Goal: Information Seeking & Learning: Understand process/instructions

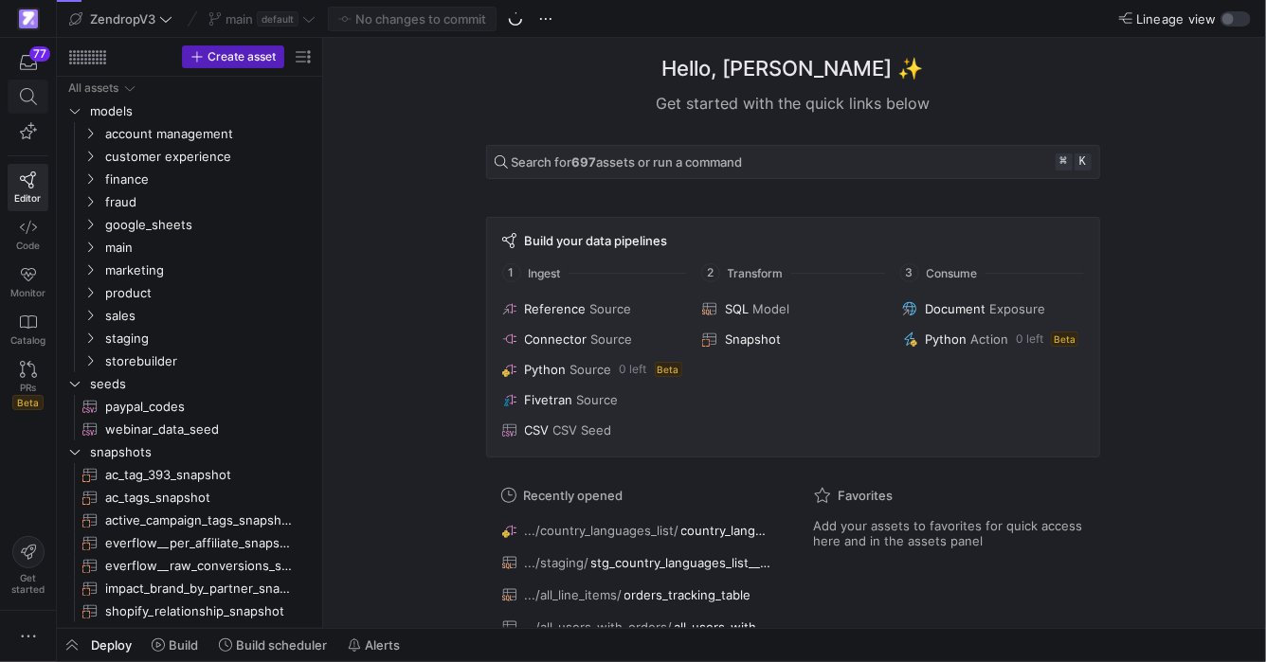
click at [27, 100] on icon at bounding box center [27, 96] width 17 height 17
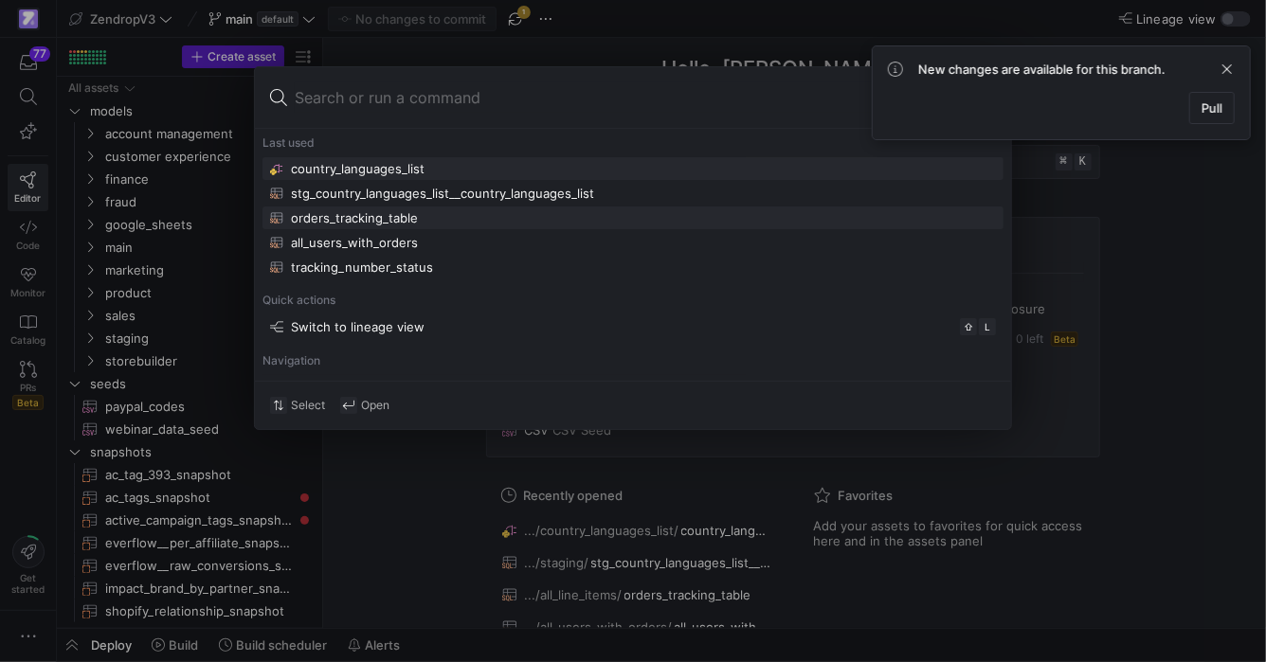
click at [433, 220] on div "orders_tracking_table" at bounding box center [633, 217] width 726 height 15
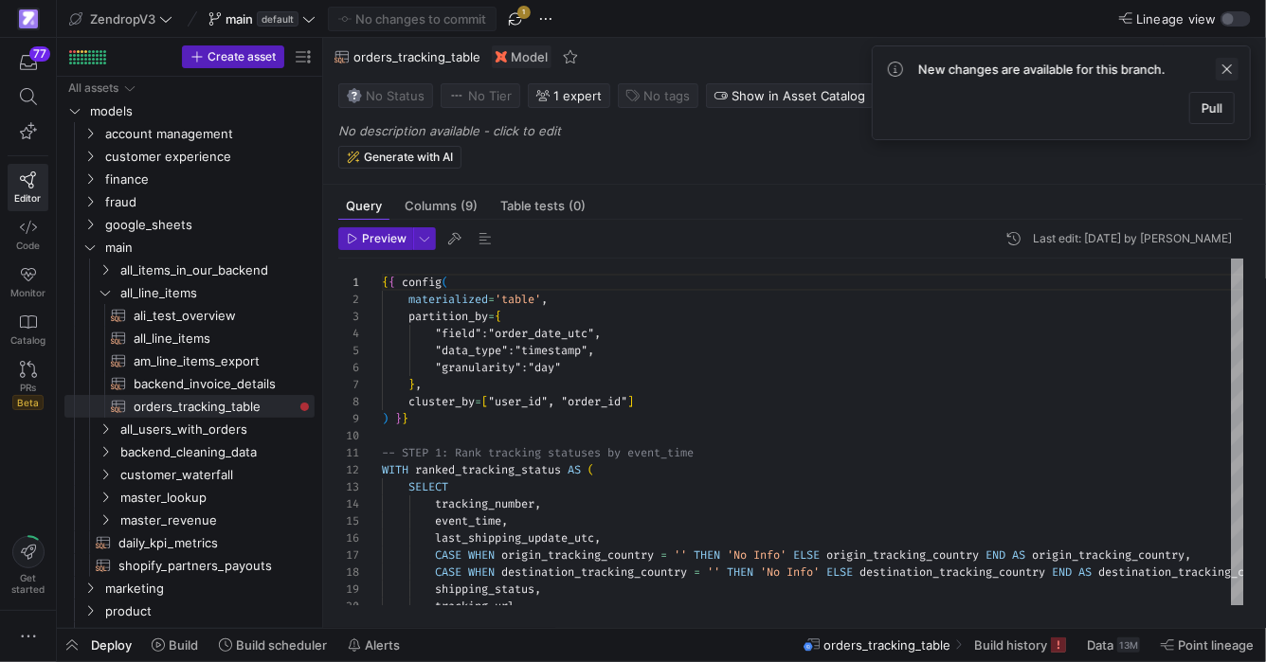
scroll to position [171, 0]
click at [1230, 75] on span at bounding box center [1226, 69] width 23 height 23
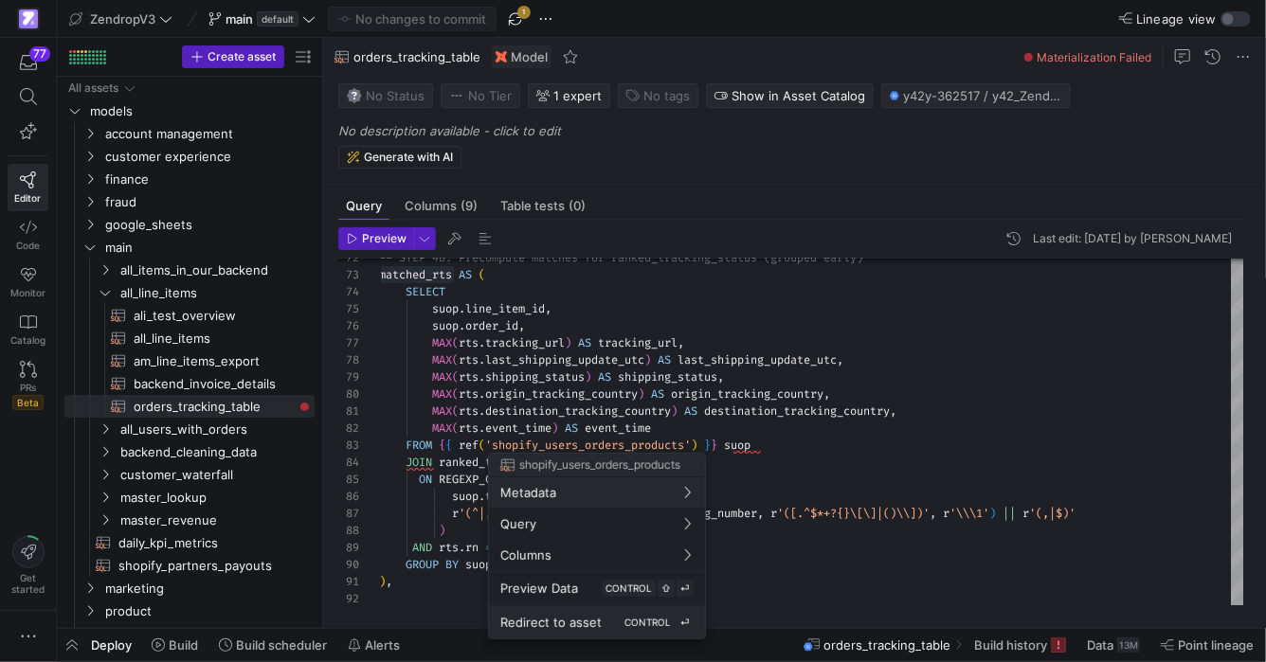
click at [619, 632] on button "Redirect to asset CONTROL ⏎" at bounding box center [597, 622] width 216 height 32
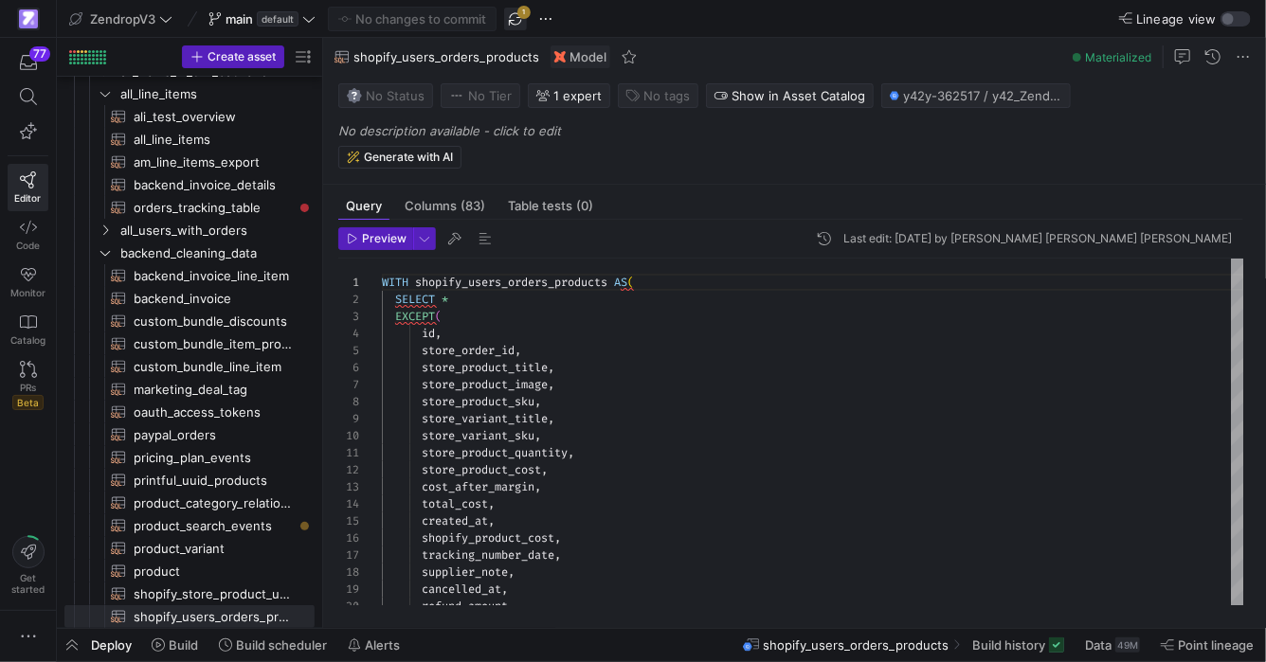
click at [520, 10] on span "button" at bounding box center [515, 19] width 23 height 23
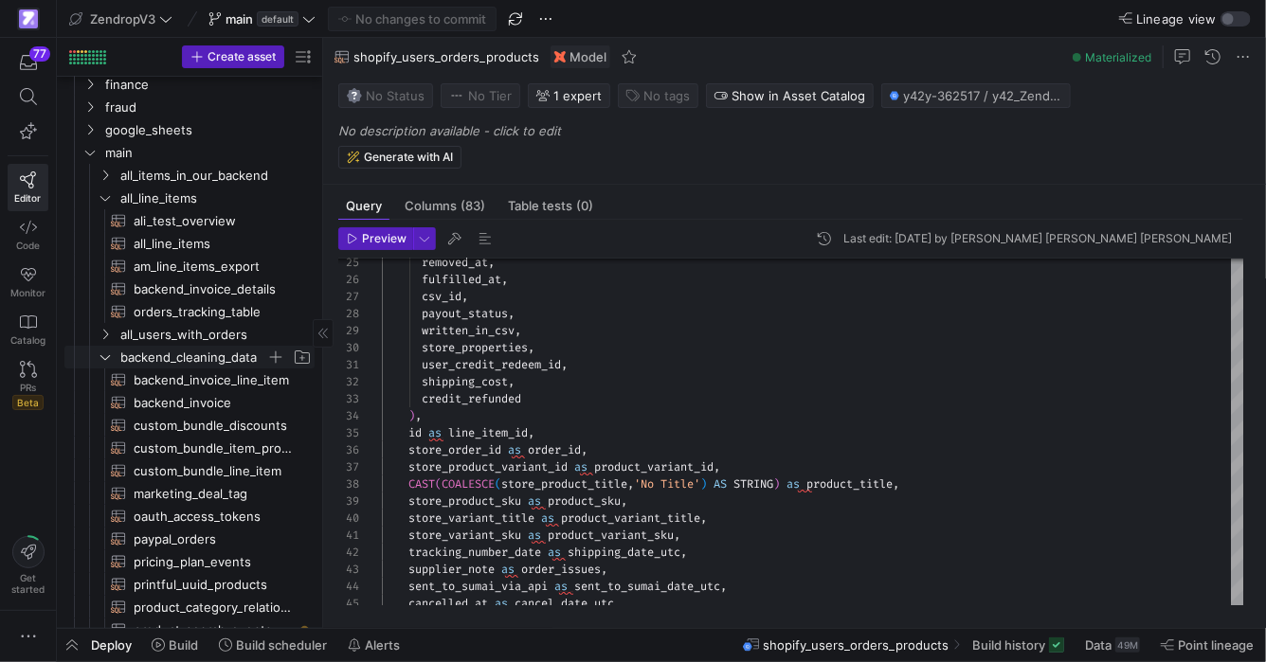
scroll to position [97, 0]
click at [191, 314] on span "orders_tracking_table​​​​​​​​​​" at bounding box center [213, 310] width 159 height 22
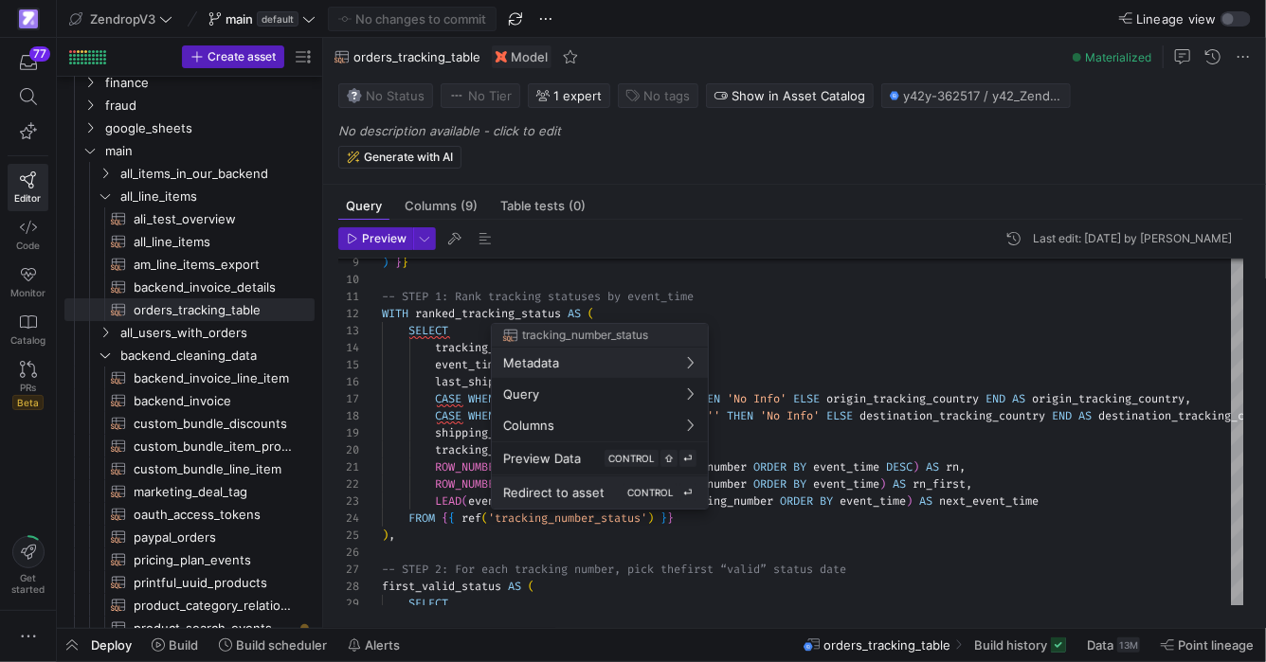
click at [591, 496] on span "Redirect to asset" at bounding box center [553, 492] width 101 height 15
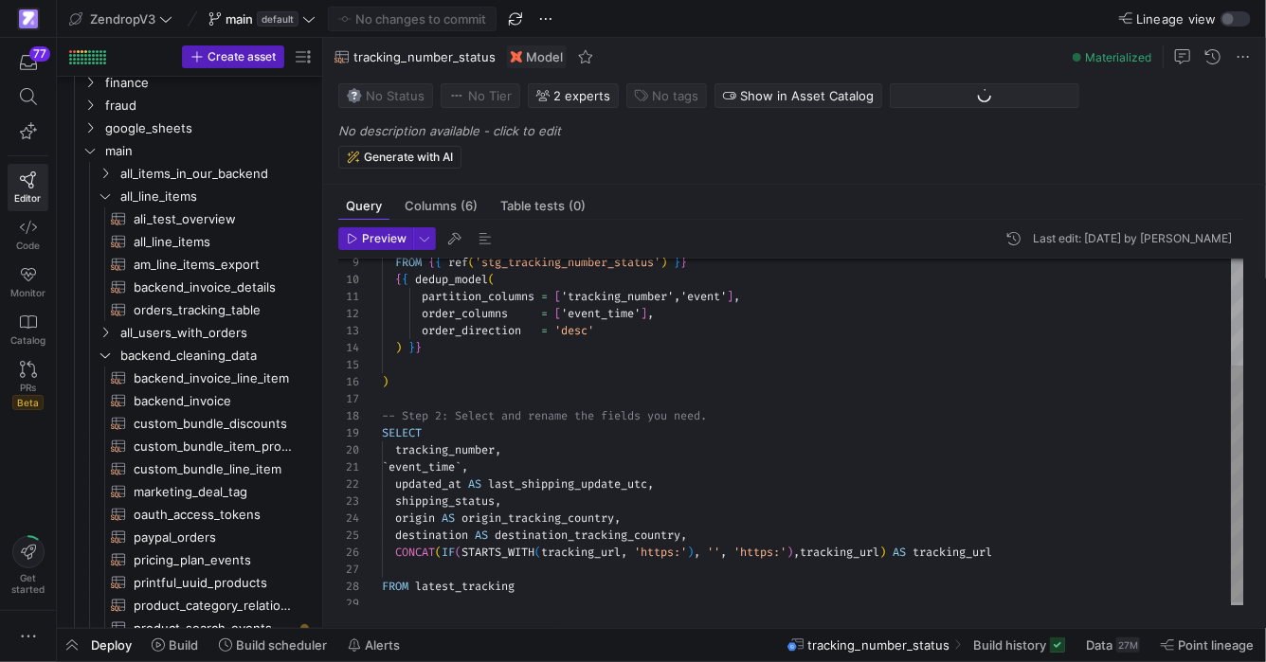
scroll to position [426, 0]
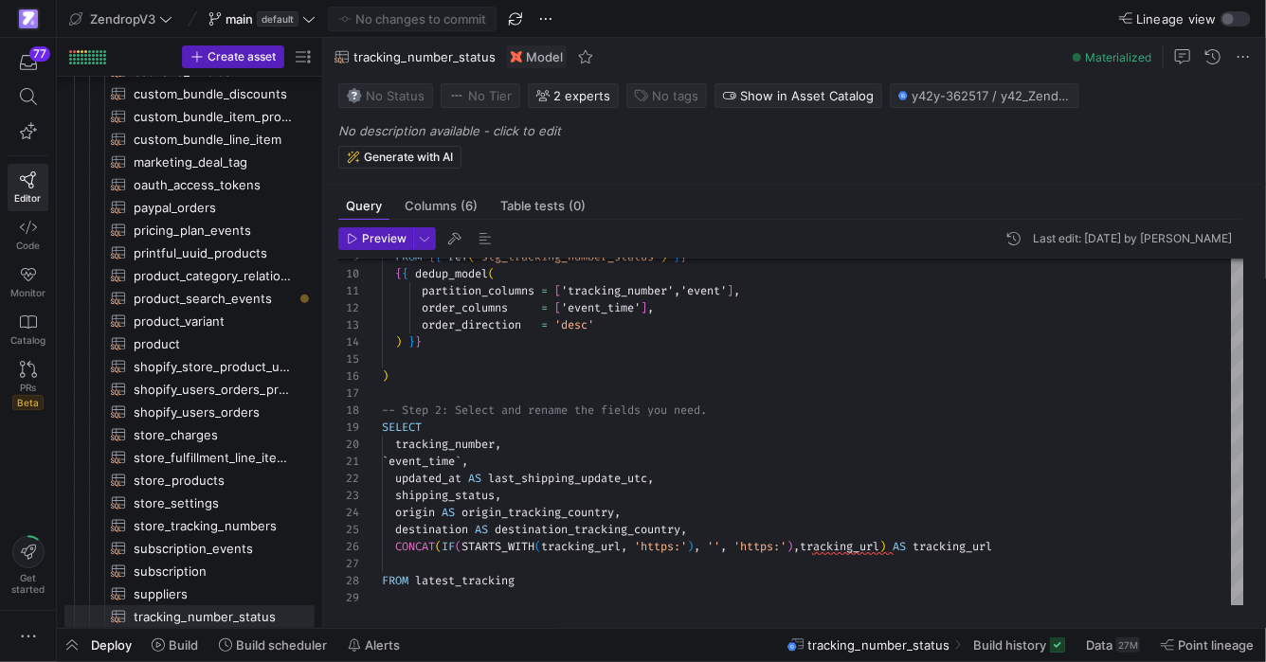
type textarea "{{ config( materialized='table', partition_by={ "field": "order_date_utc", "dat…"
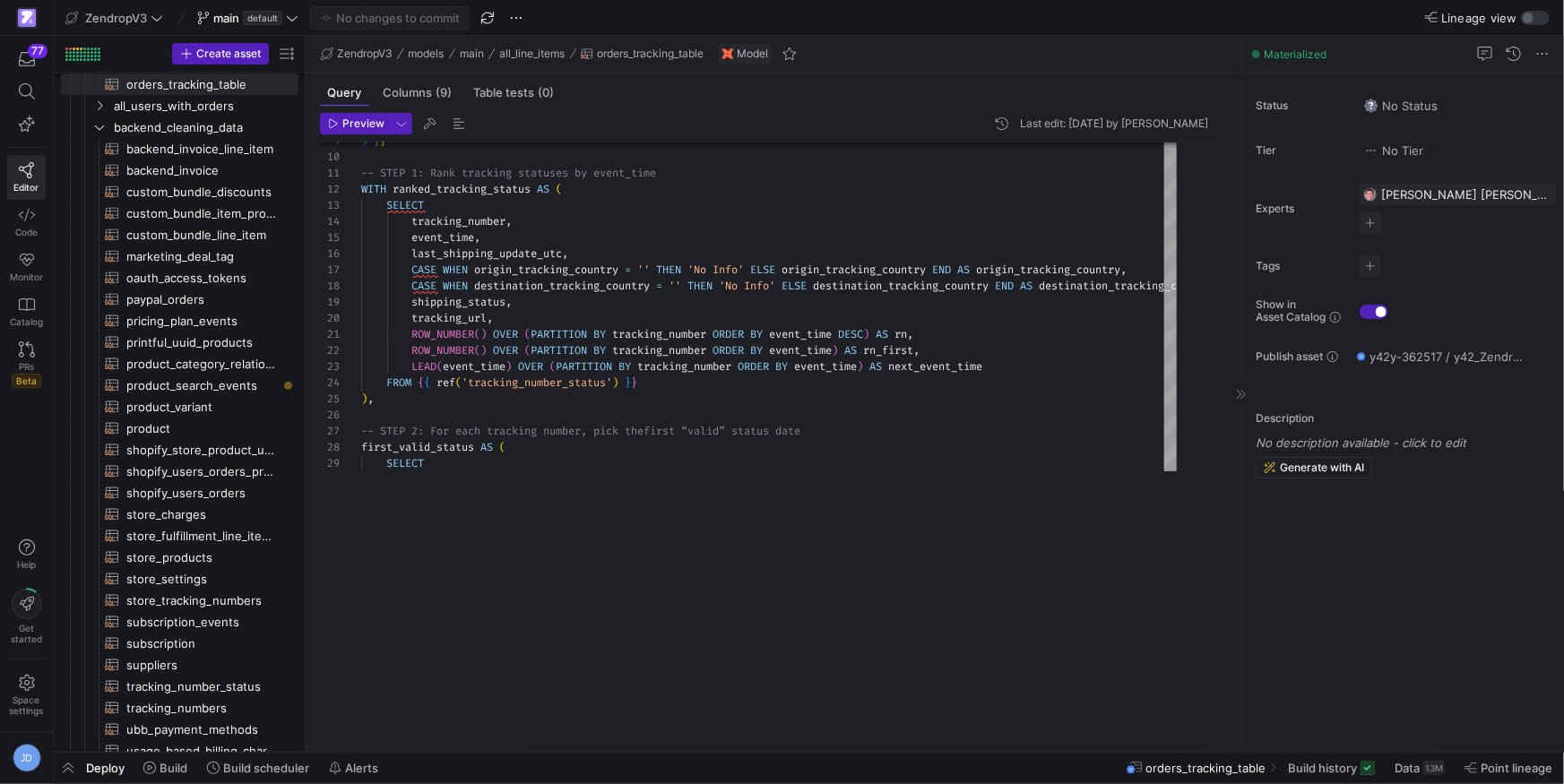
scroll to position [301, 0]
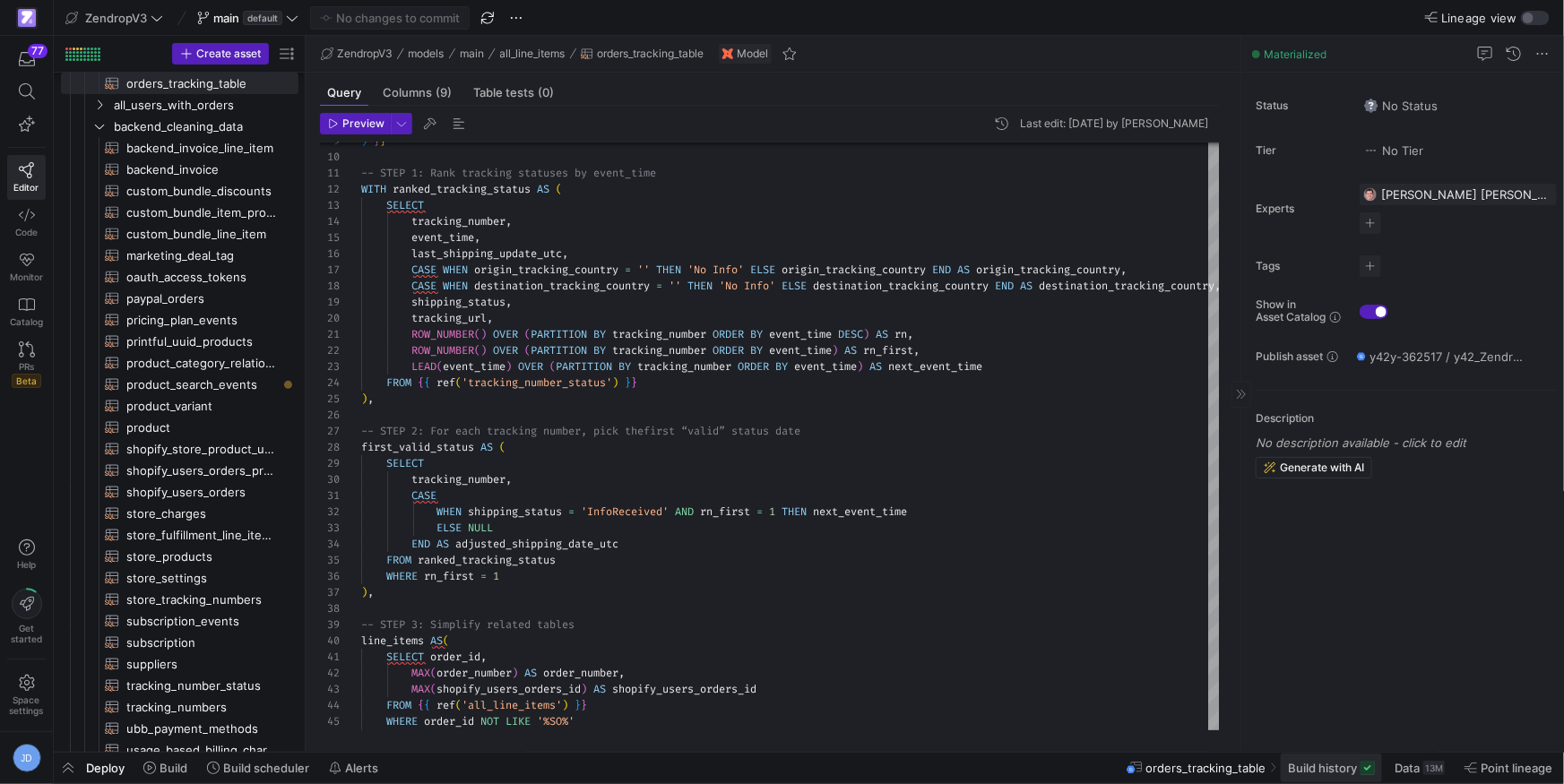
click at [1197, 598] on span "Build history" at bounding box center [1322, 767] width 69 height 14
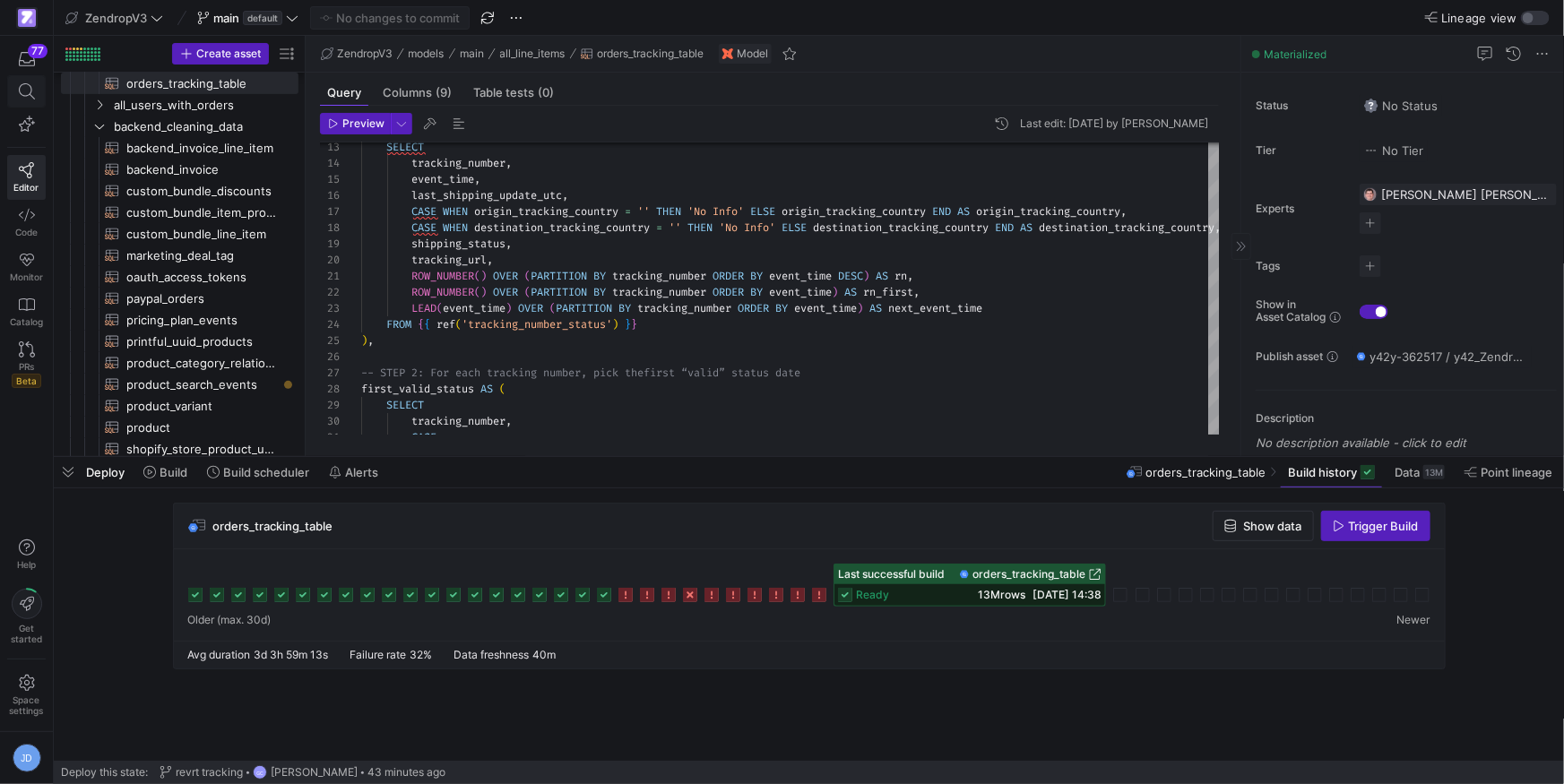
click at [16, 94] on span at bounding box center [26, 91] width 23 height 16
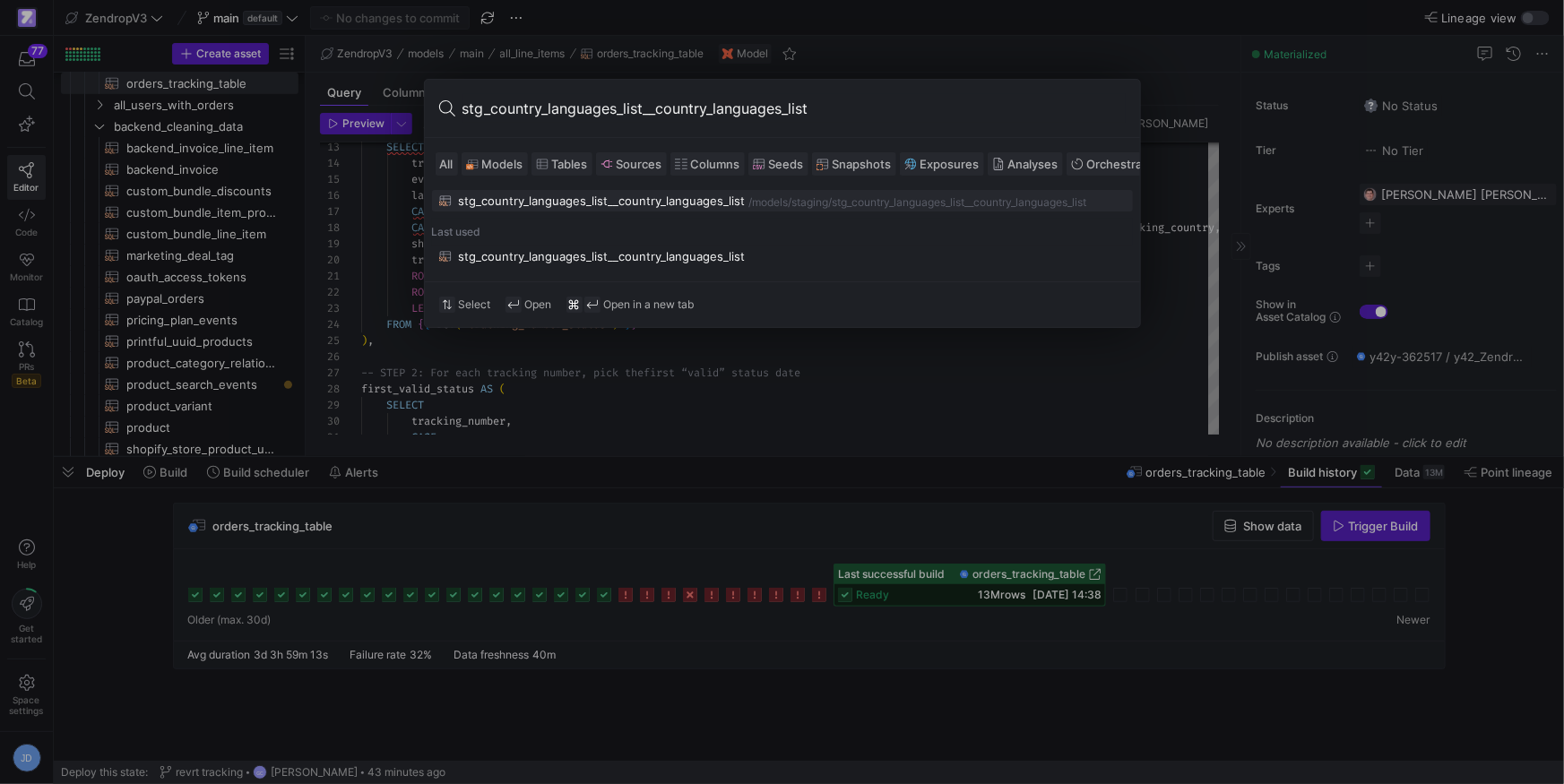
type input "stg_country_languages_list__country_languages_list"
click at [609, 199] on div "stg_country_languages_list__country_languages_list" at bounding box center [602, 200] width 287 height 14
type textarea "WITH source AS ( SELECT * FROM {{ source('country_languages_list', 'country_lan…"
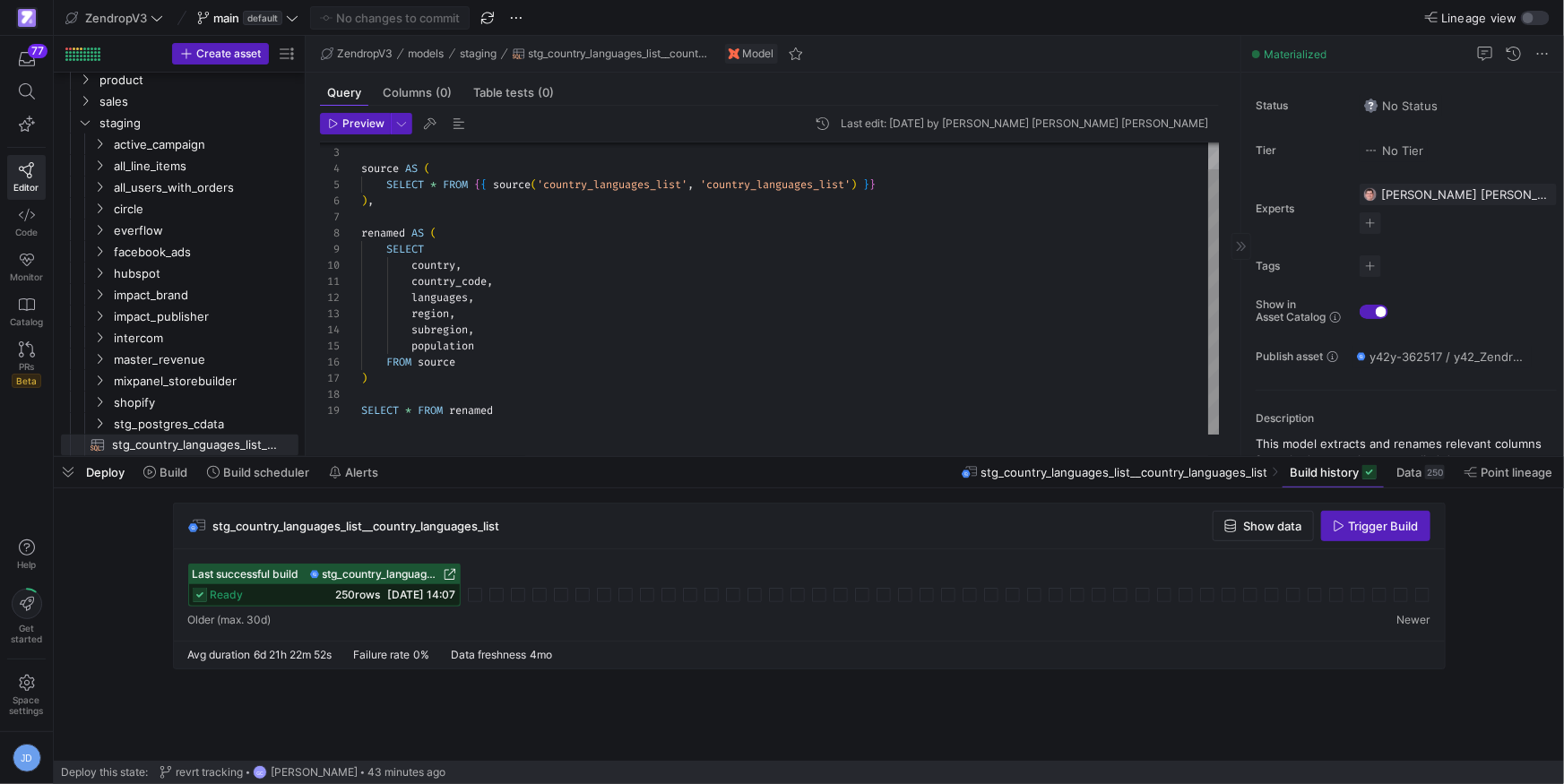
scroll to position [162, 0]
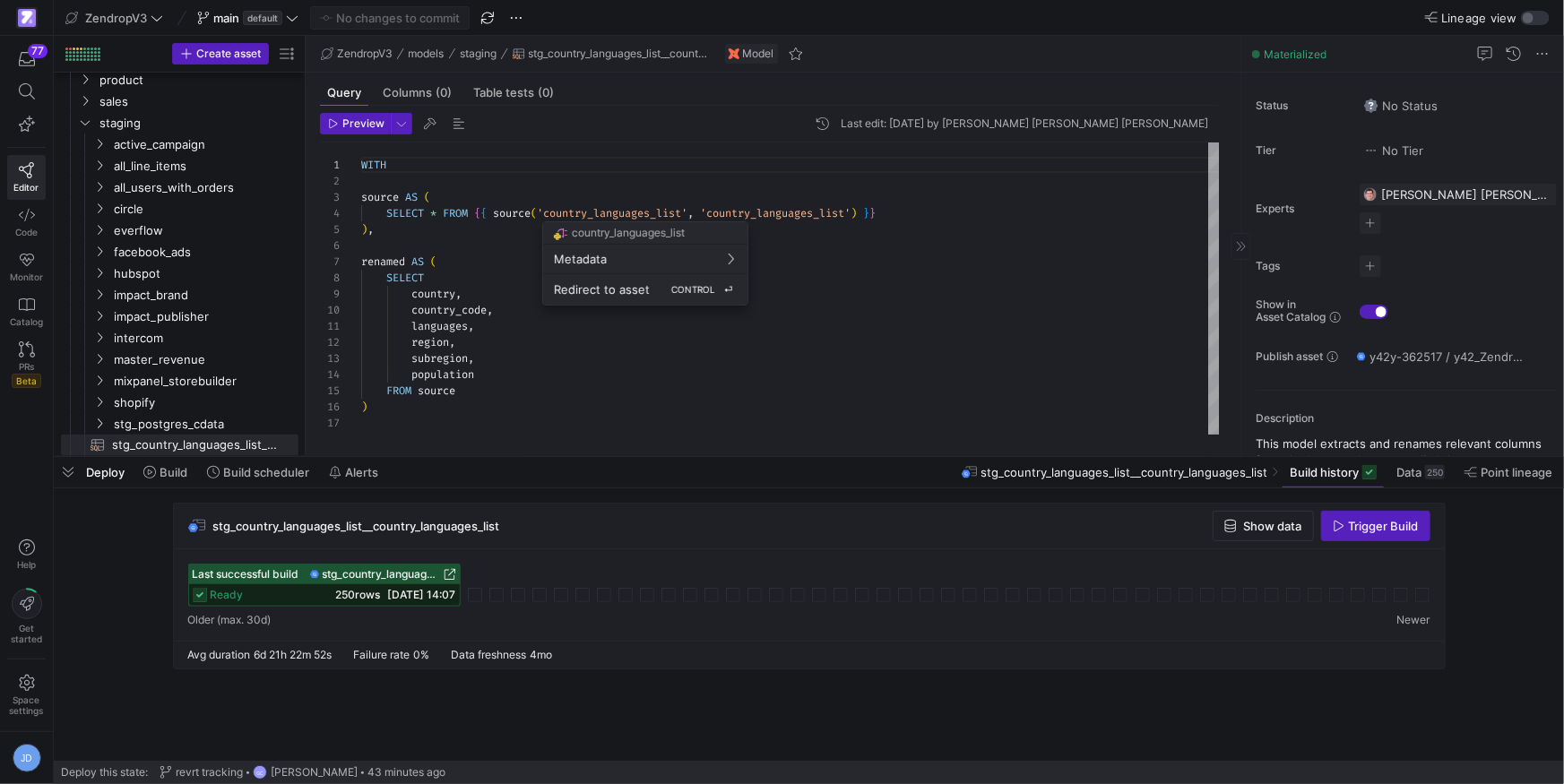
click at [655, 296] on div "Redirect to asset CONTROL ⏎" at bounding box center [644, 288] width 183 height 16
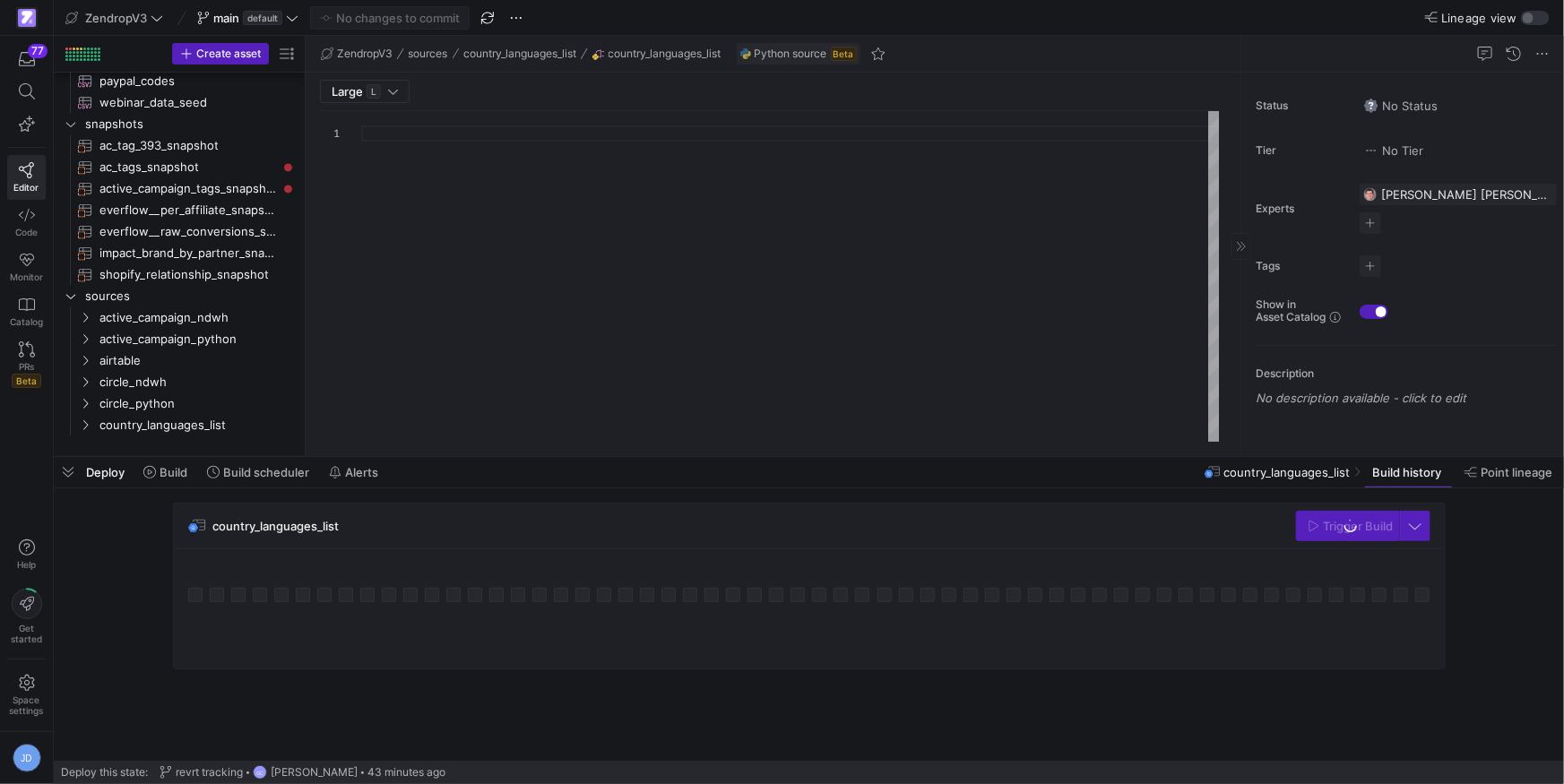
scroll to position [162, 0]
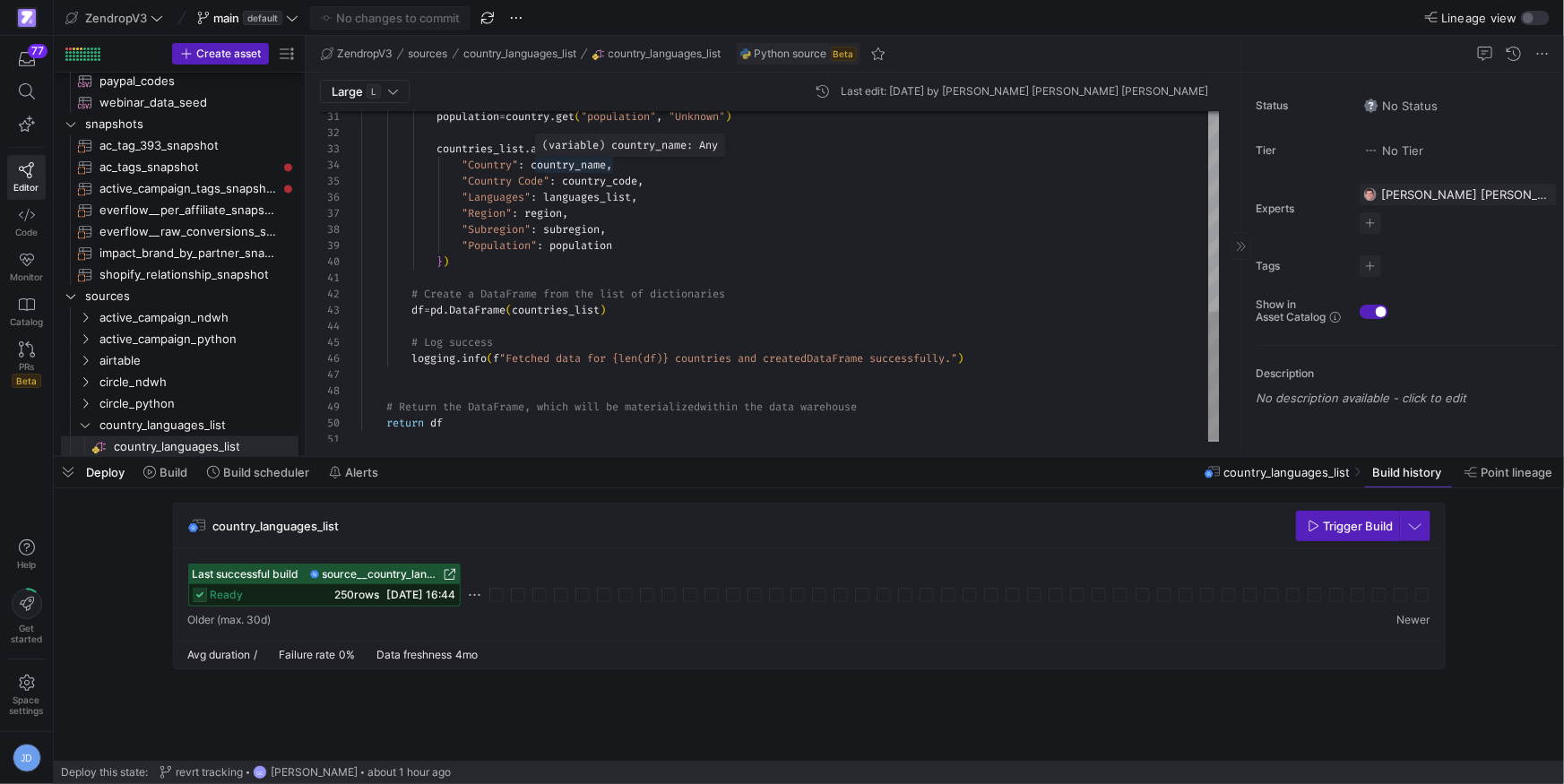
type textarea "population = country.get("population", "Unknown") countries_list.append({ "Coun…"
click at [590, 166] on div "population = country . get ( "population" , "Unknown" ) countries_list . append…" at bounding box center [791, 22] width 859 height 850
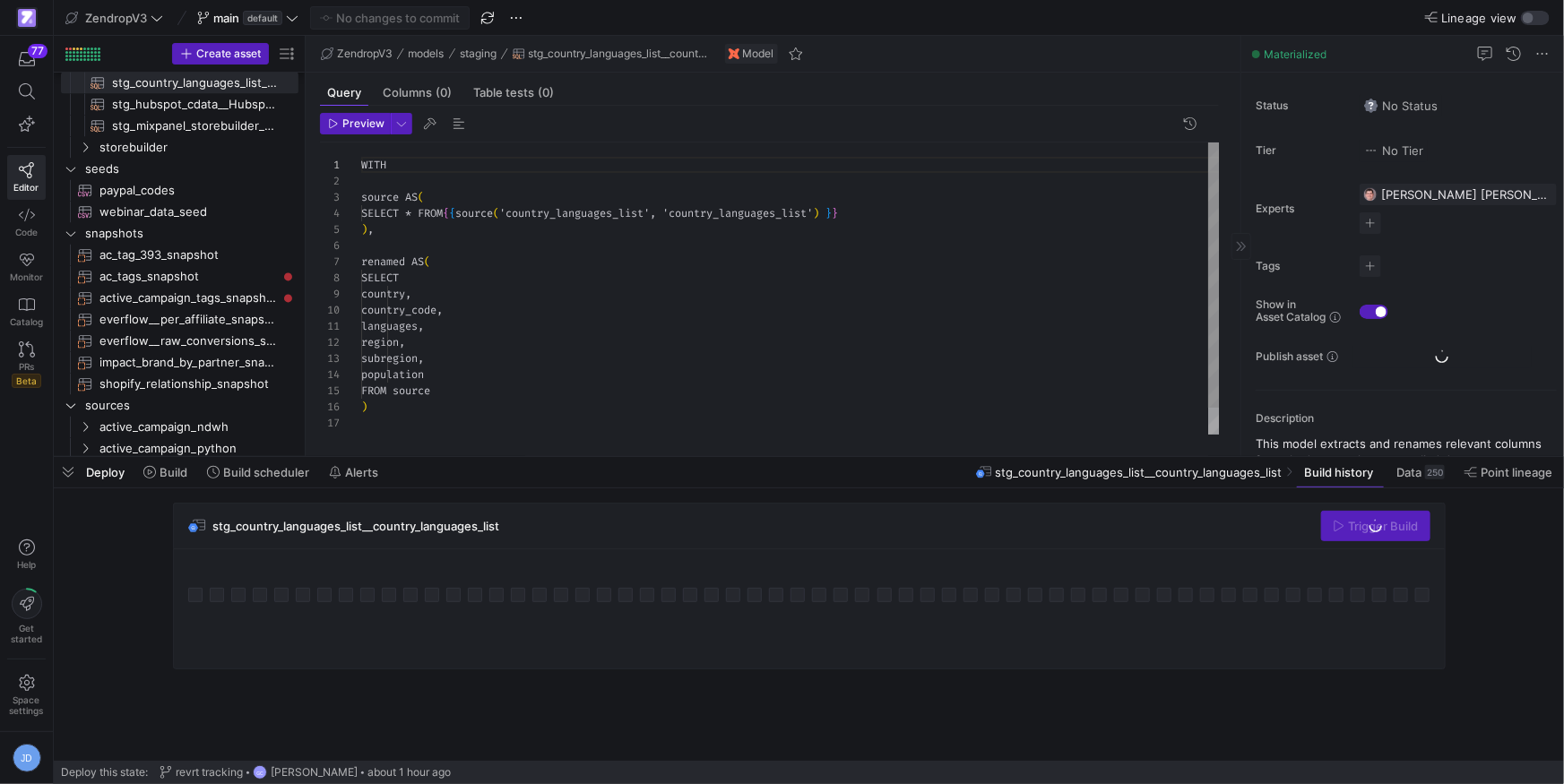
scroll to position [162, 0]
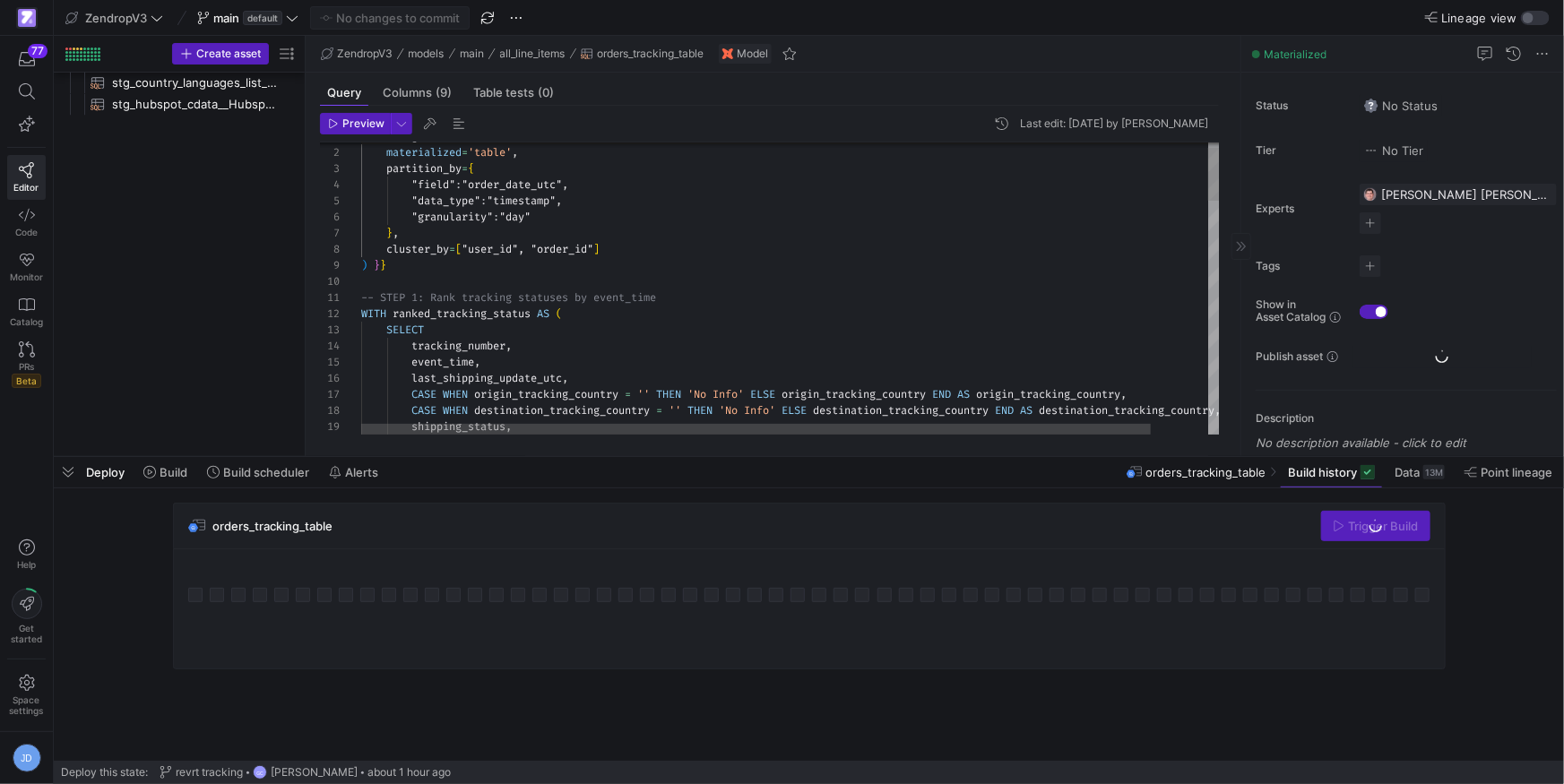
scroll to position [301, 0]
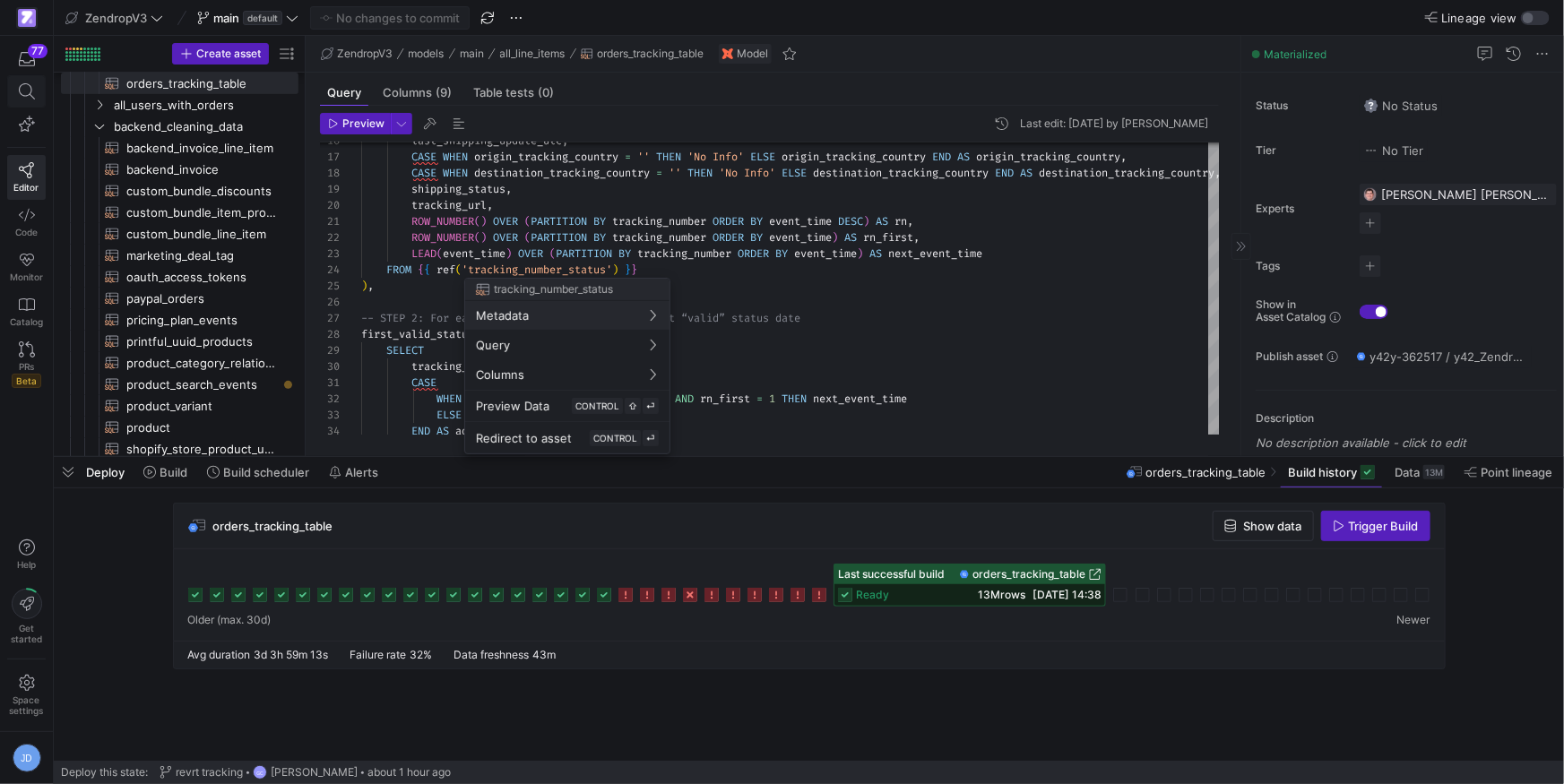
click at [27, 108] on div at bounding box center [782, 392] width 1564 height 784
click at [23, 89] on icon at bounding box center [26, 91] width 16 height 16
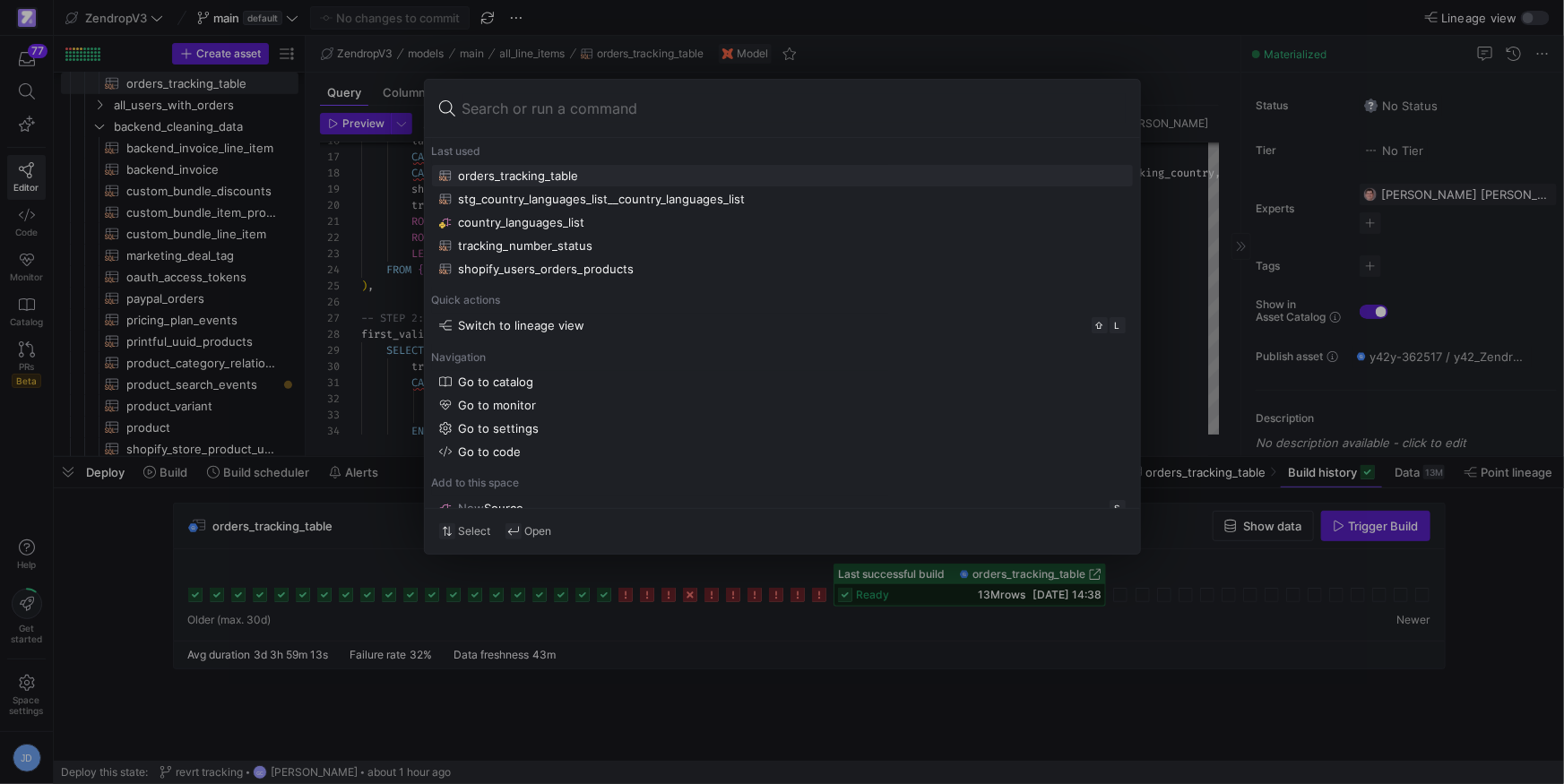
click at [532, 178] on div "orders_tracking_table" at bounding box center [518, 175] width 120 height 14
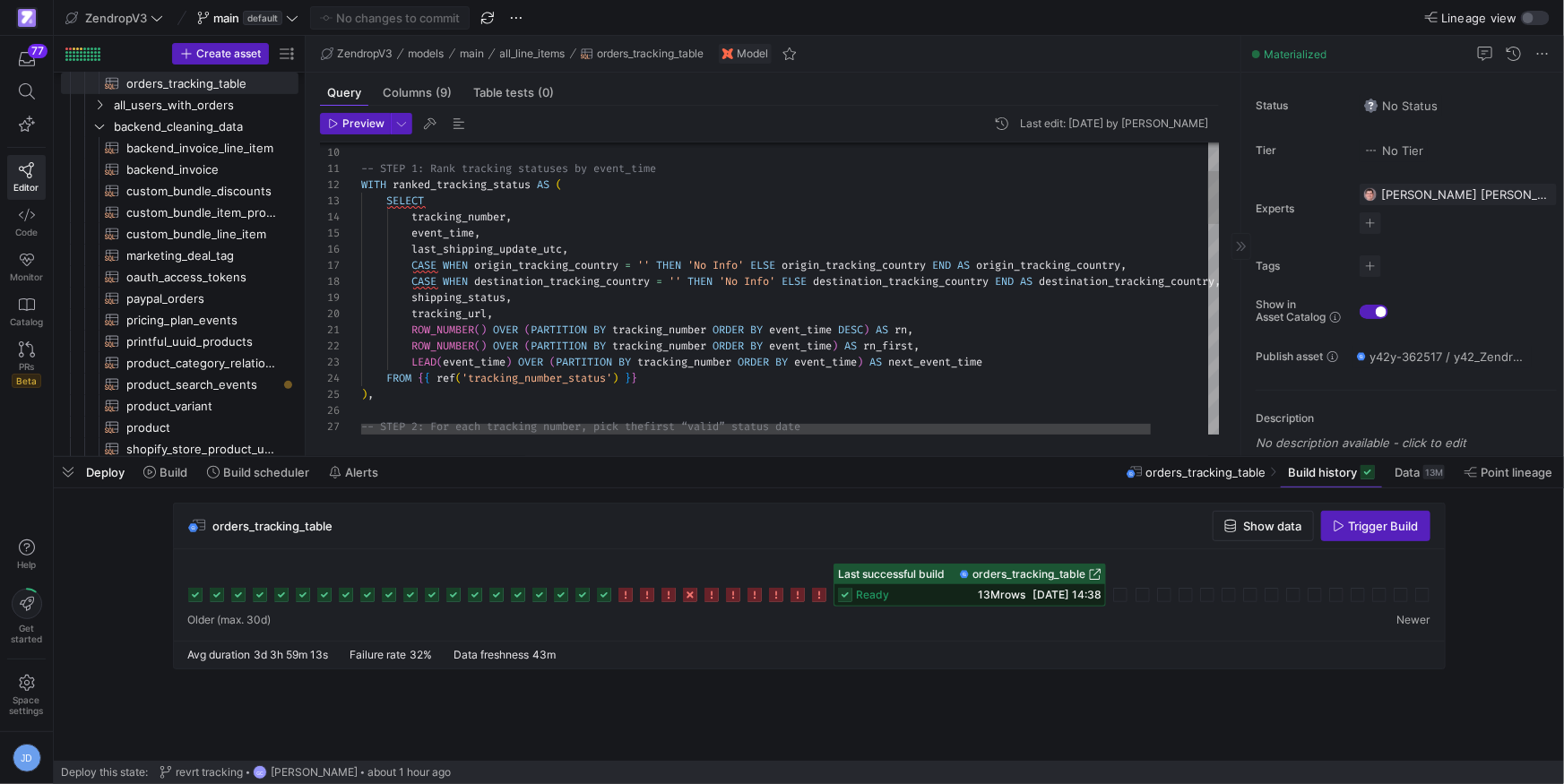
type textarea "-- STEP 1: Rank tracking statuses by event_time WITH ranked_tracking_status AS …"
click at [858, 233] on div "CASE WHEN origin_tracking_country = '' THEN 'No Info' ELSE origin_tracking_coun…" at bounding box center [822, 787] width 922 height 1605
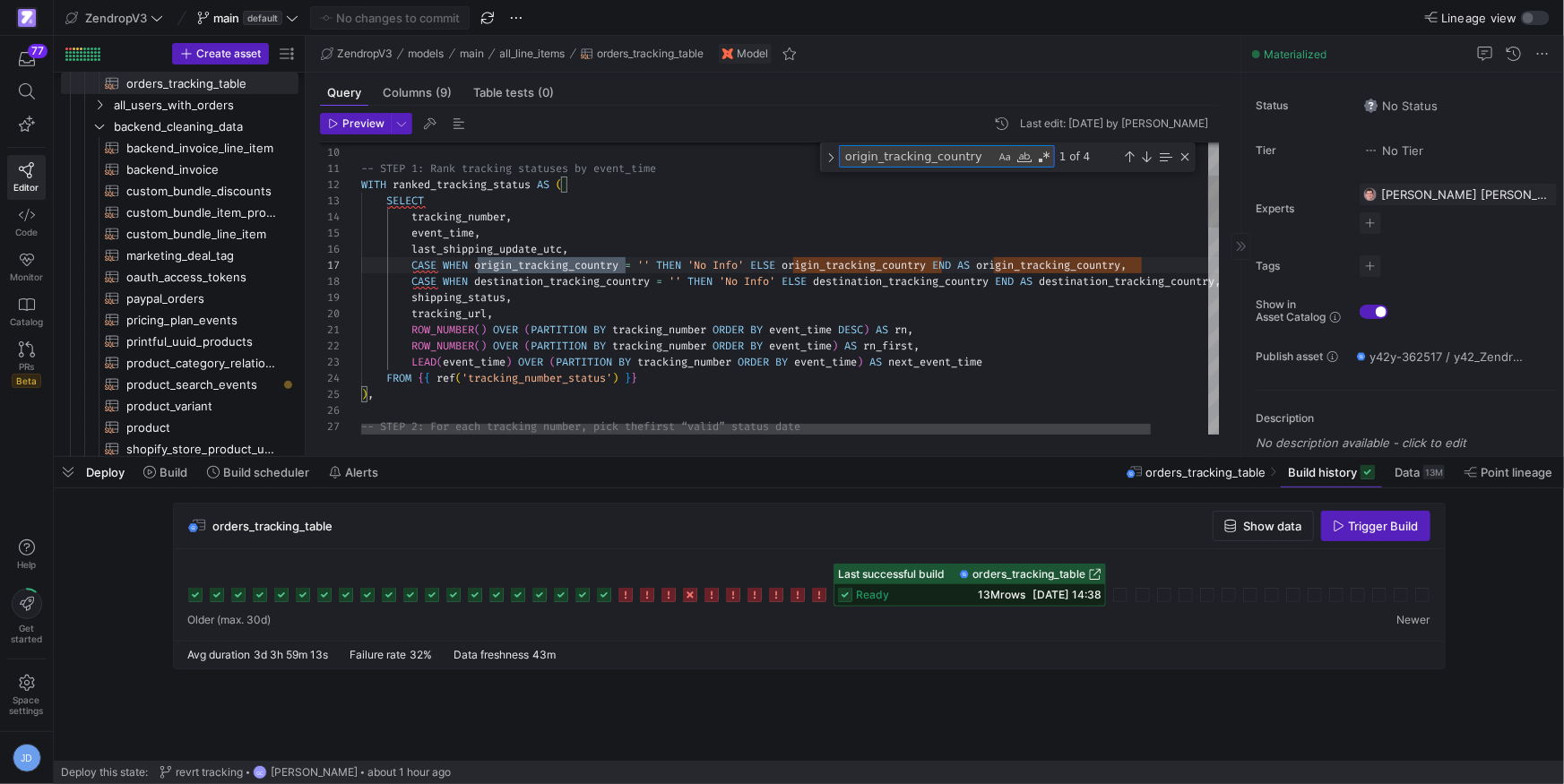
scroll to position [63, 264]
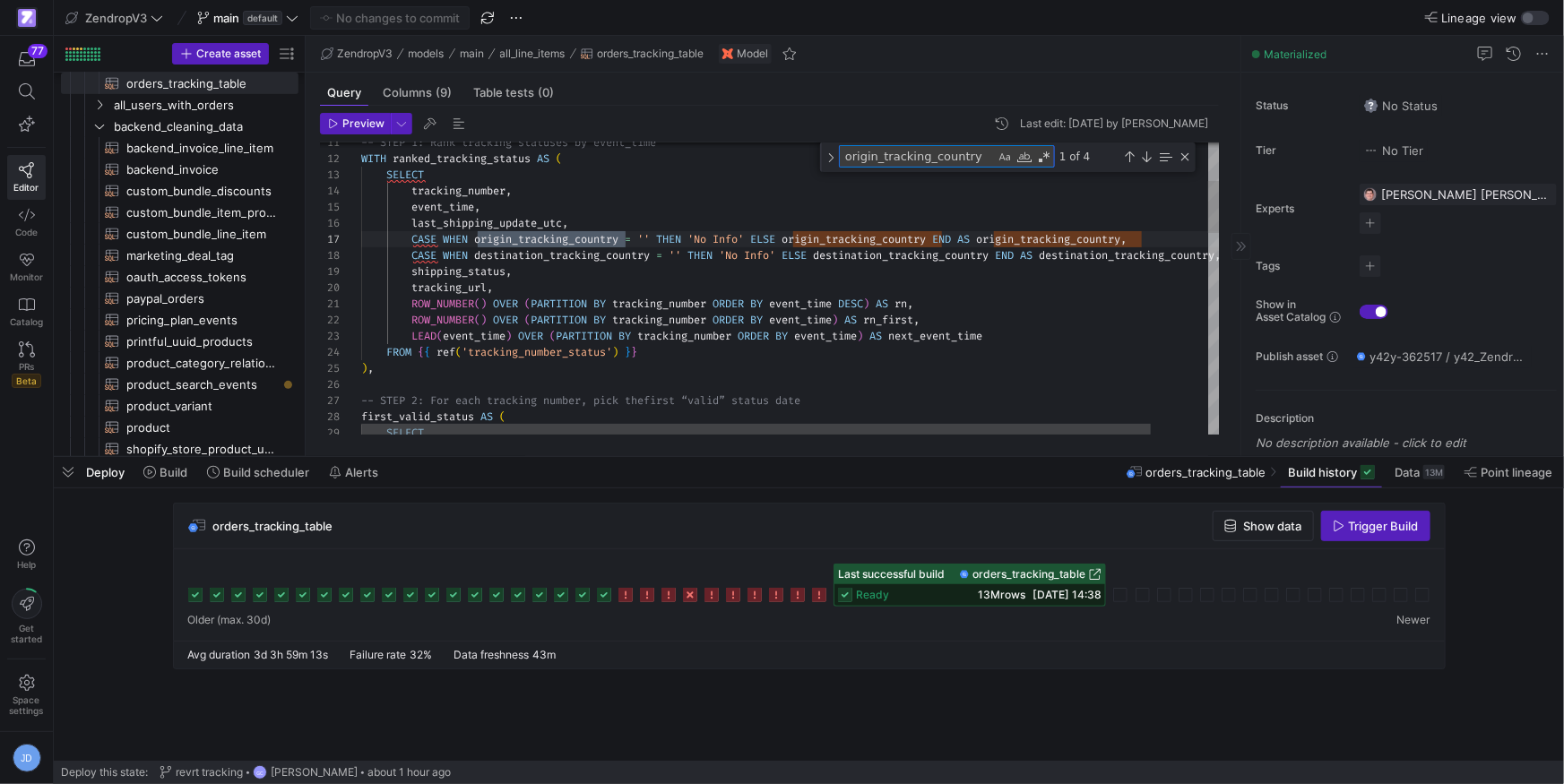
type textarea "origin_tracking_country"
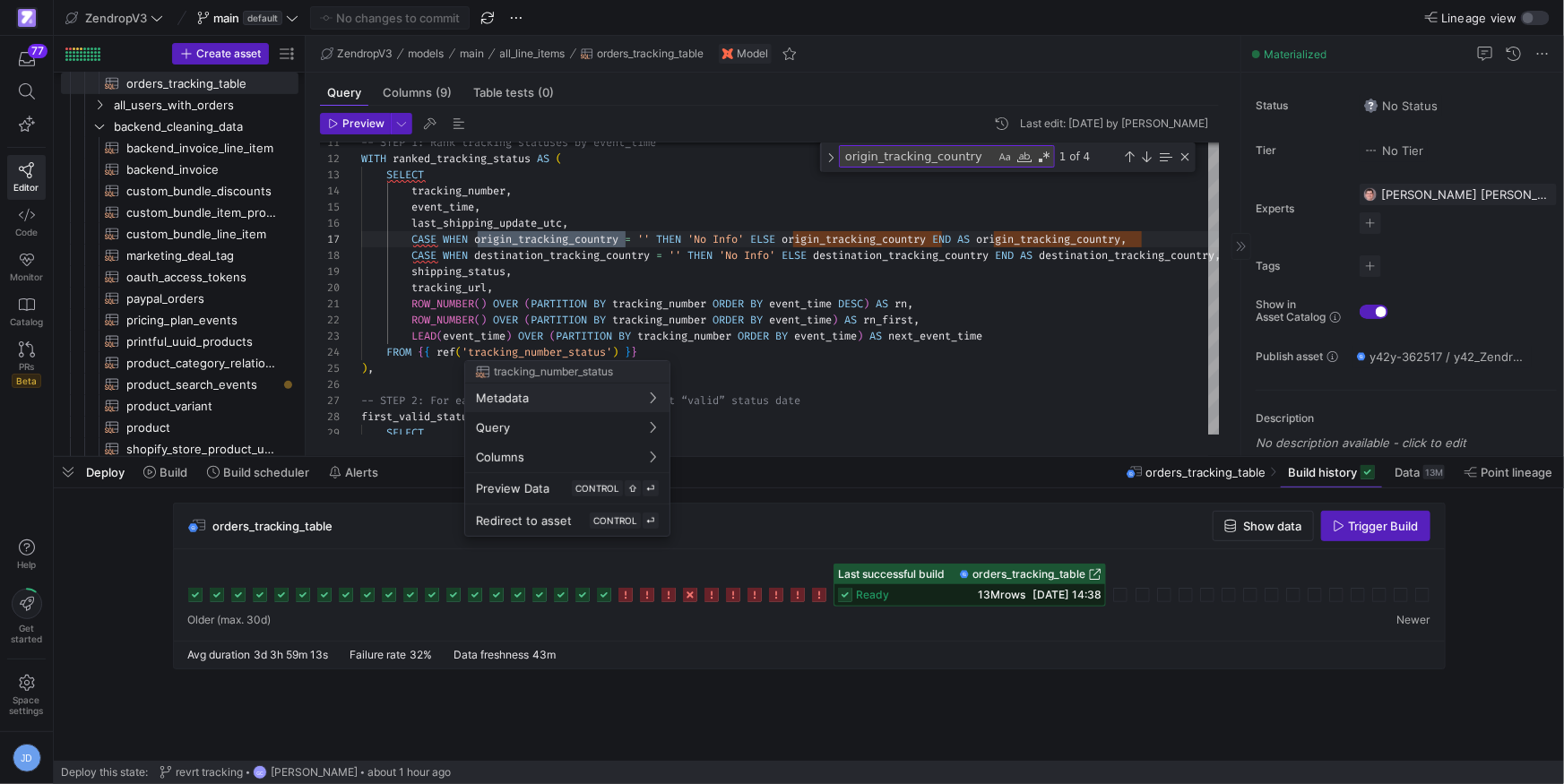
click at [486, 350] on div at bounding box center [782, 392] width 1564 height 784
click at [490, 354] on div at bounding box center [782, 392] width 1564 height 784
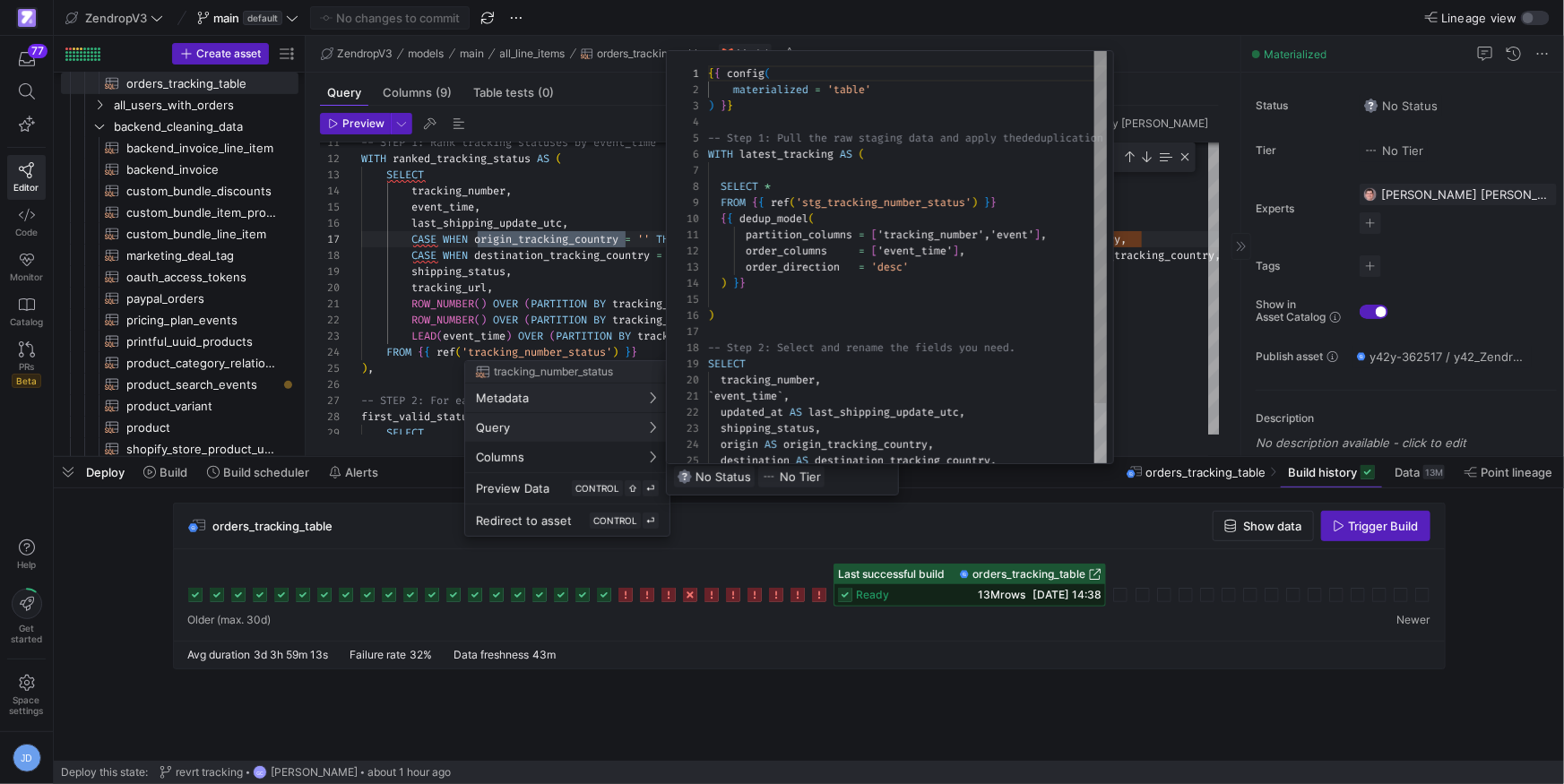
scroll to position [162, 0]
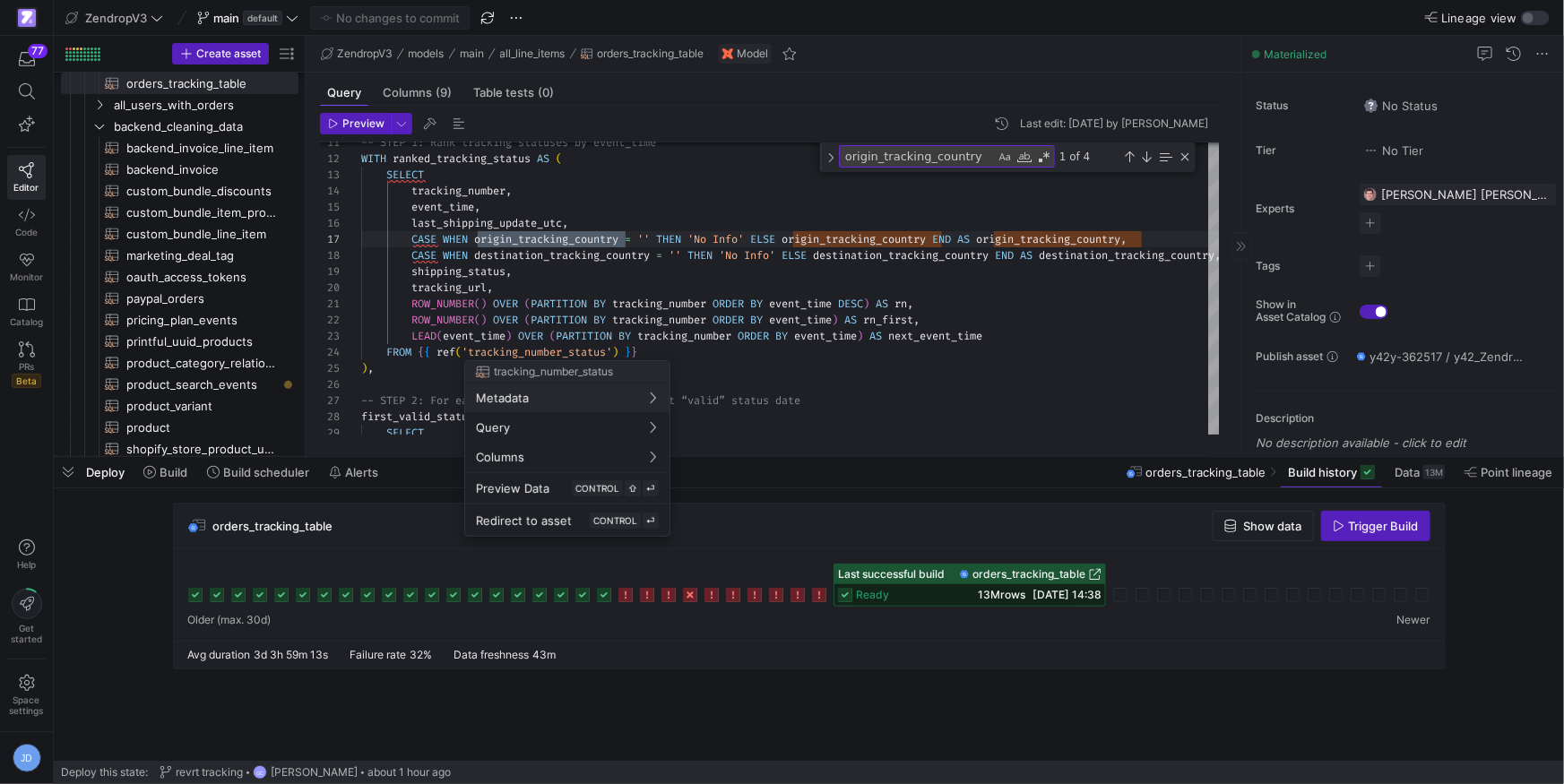
click at [609, 523] on span "CONTROL" at bounding box center [615, 520] width 44 height 10
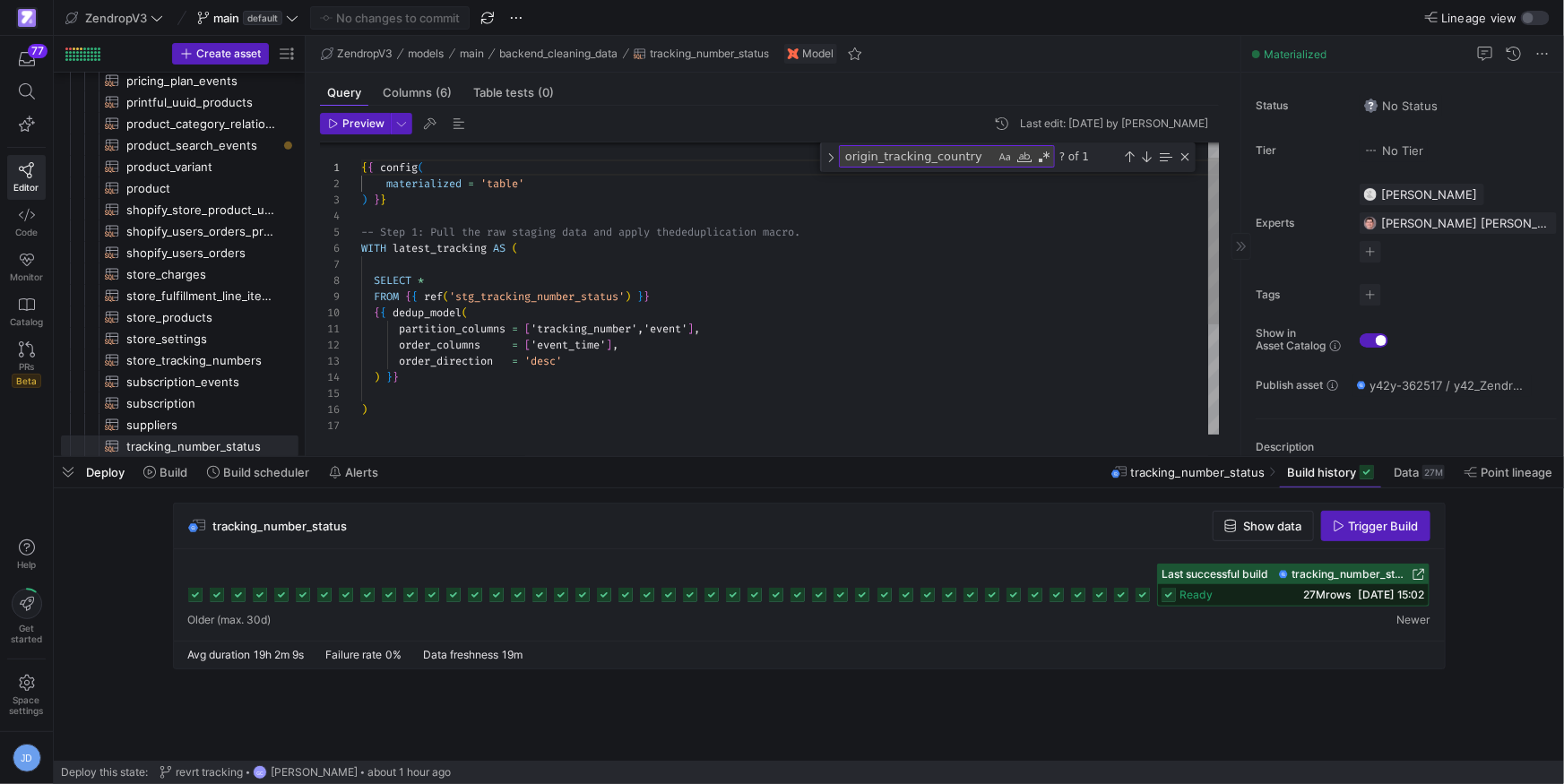
scroll to position [162, 0]
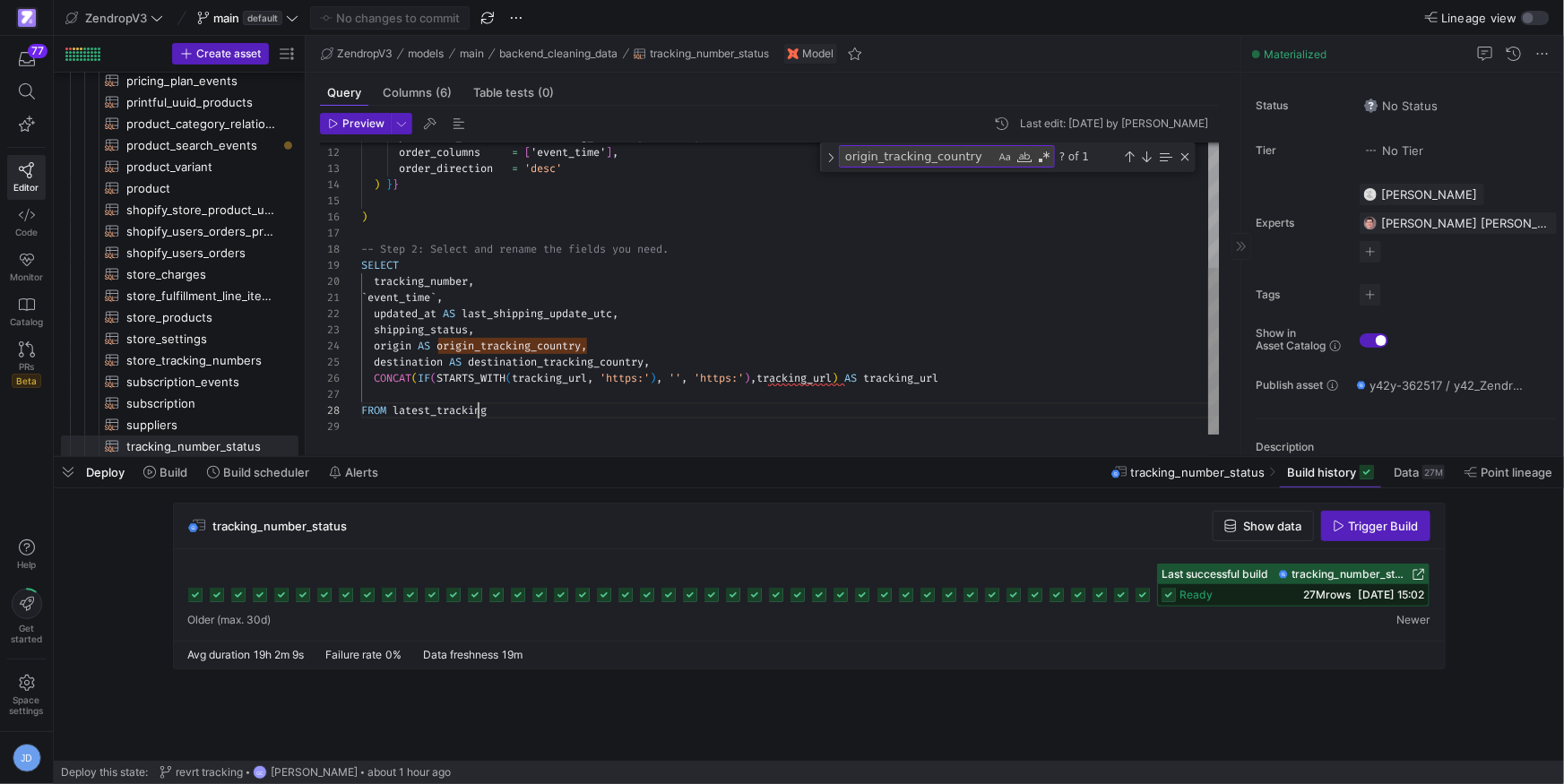
click at [476, 414] on div "partition_columns = [ 'tracking_number','event' ] , order_columns = [ 'event_ti…" at bounding box center [791, 179] width 859 height 512
click at [476, 413] on div "partition_columns = [ 'tracking_number','event' ] , order_columns = [ 'event_ti…" at bounding box center [791, 179] width 859 height 512
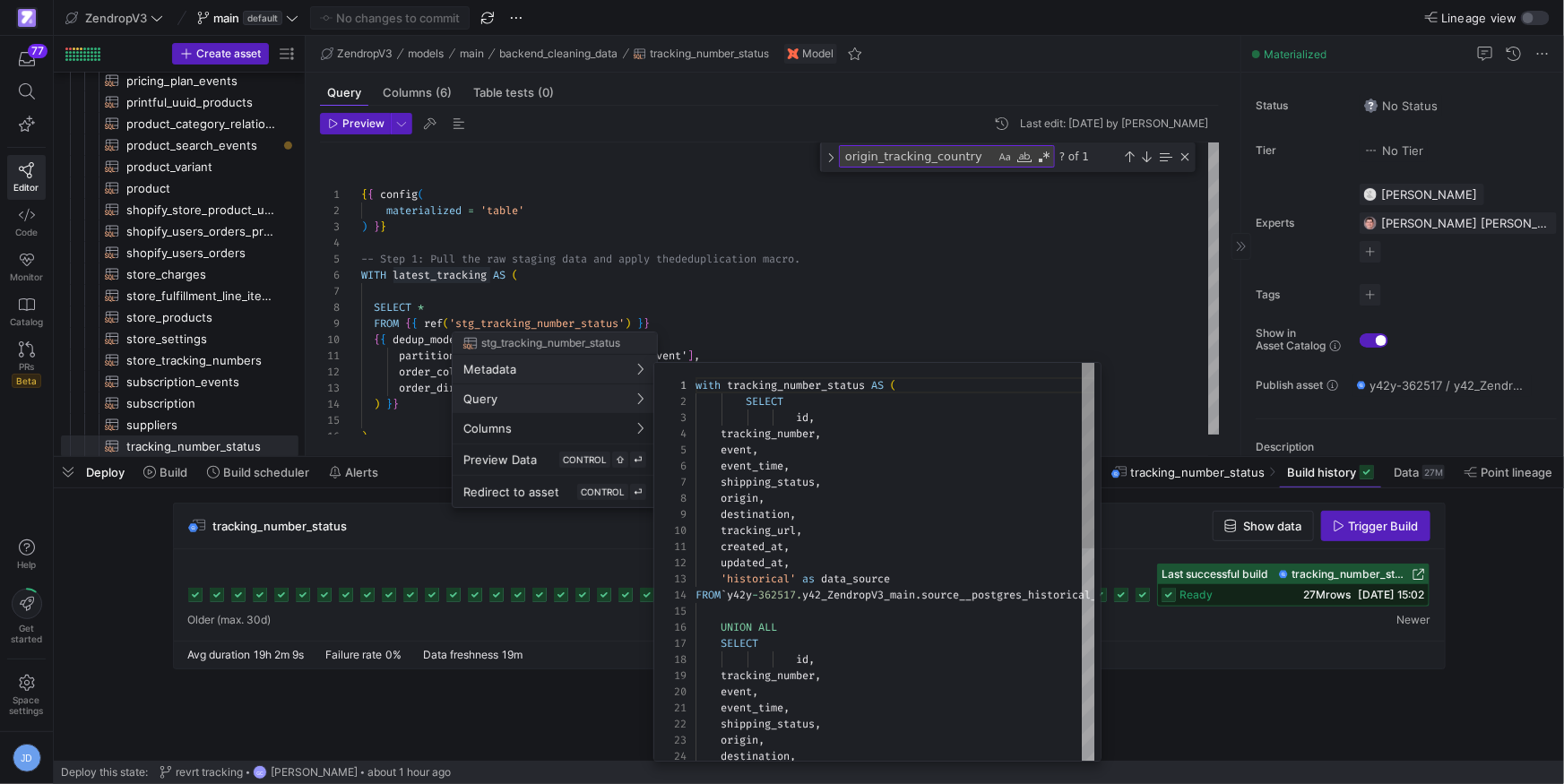
scroll to position [162, 0]
click at [729, 312] on div at bounding box center [782, 392] width 1564 height 784
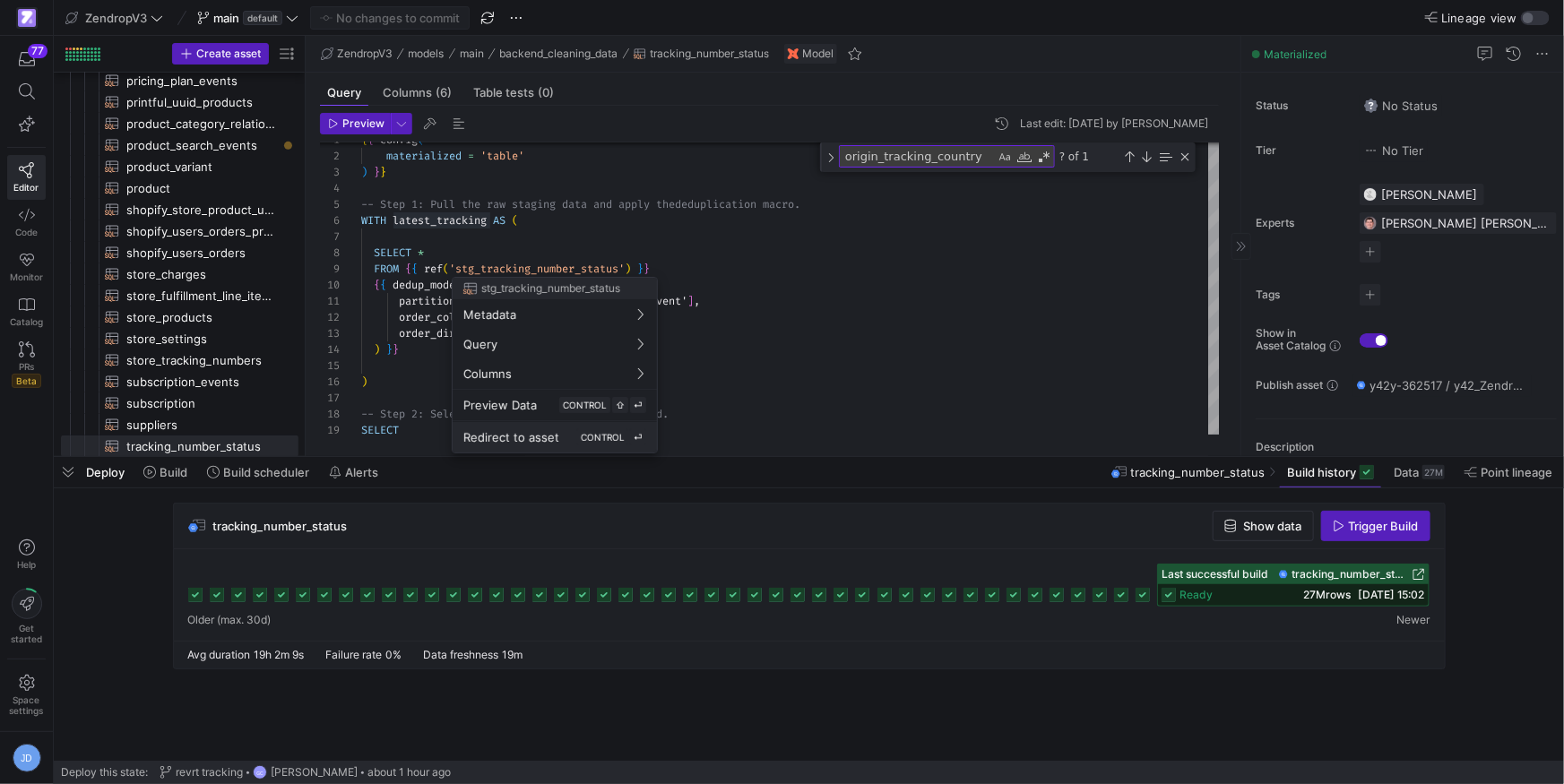
click at [554, 432] on span "Redirect to asset" at bounding box center [511, 437] width 96 height 14
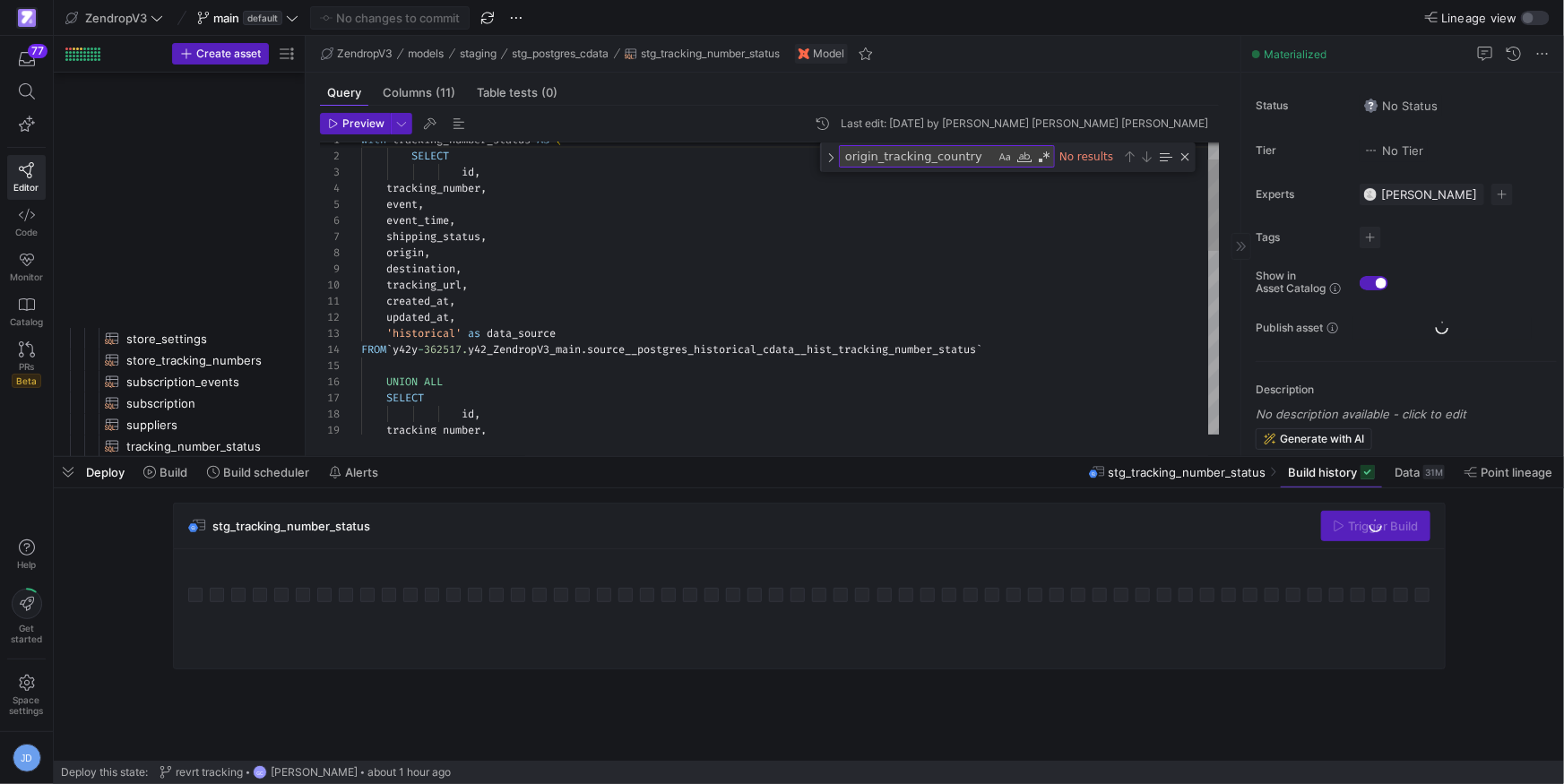
scroll to position [1873, 0]
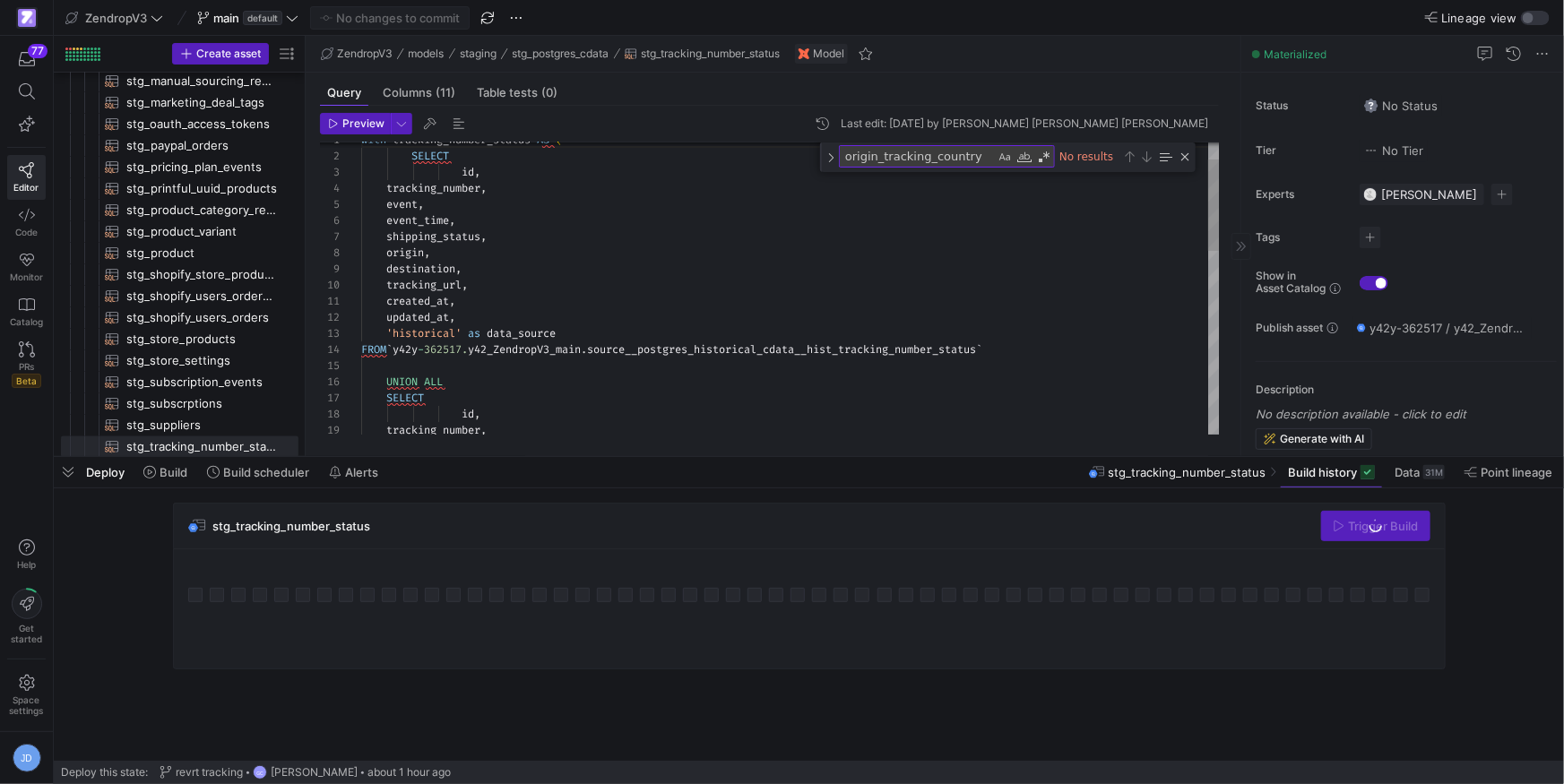
click at [409, 255] on div "with tracking_number_status AS ( SELECT id , tracking_number , event , event_ti…" at bounding box center [791, 553] width 859 height 931
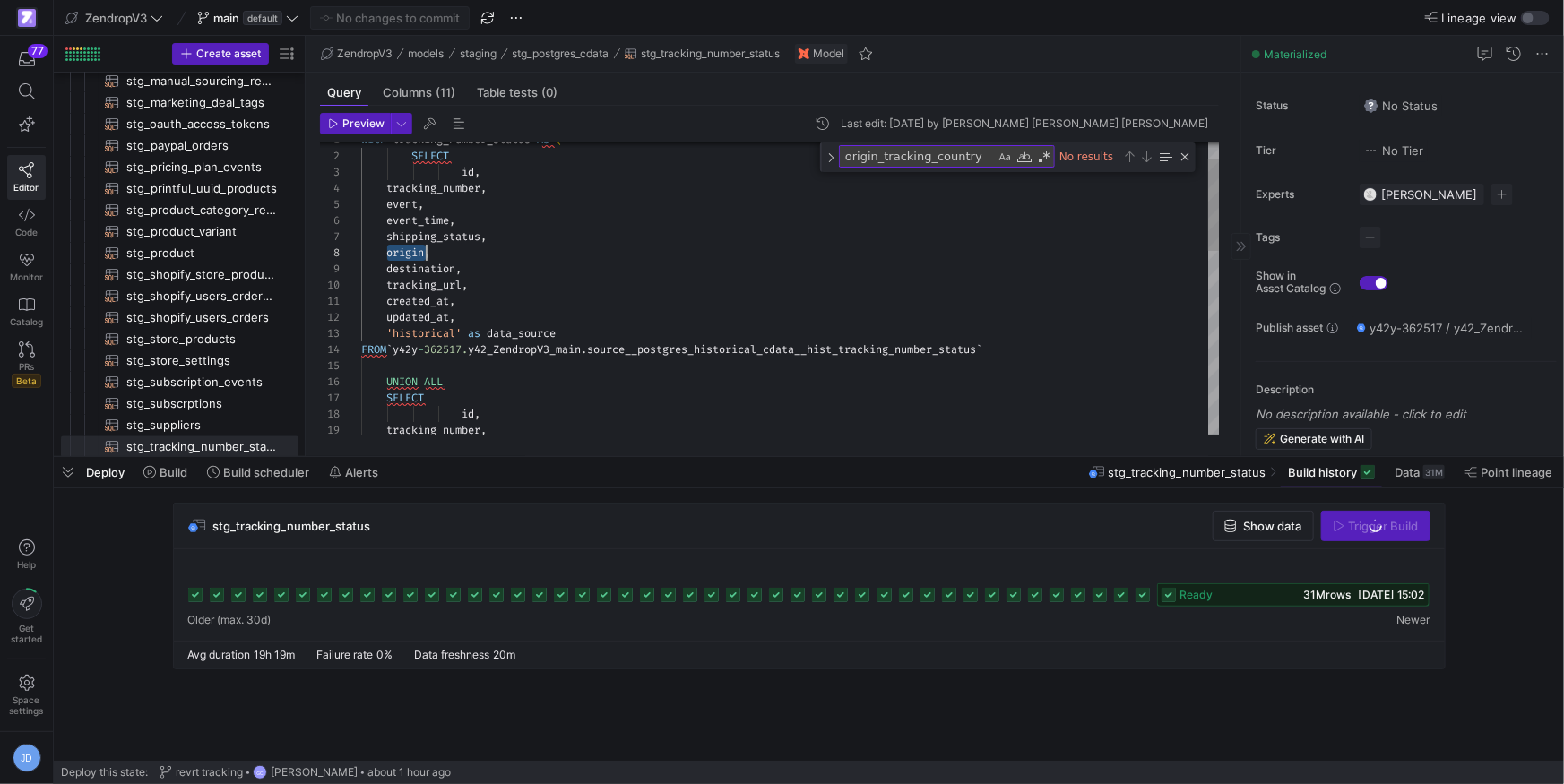
click at [409, 255] on div "with tracking_number_status AS ( SELECT id , tracking_number , event , event_ti…" at bounding box center [791, 553] width 859 height 931
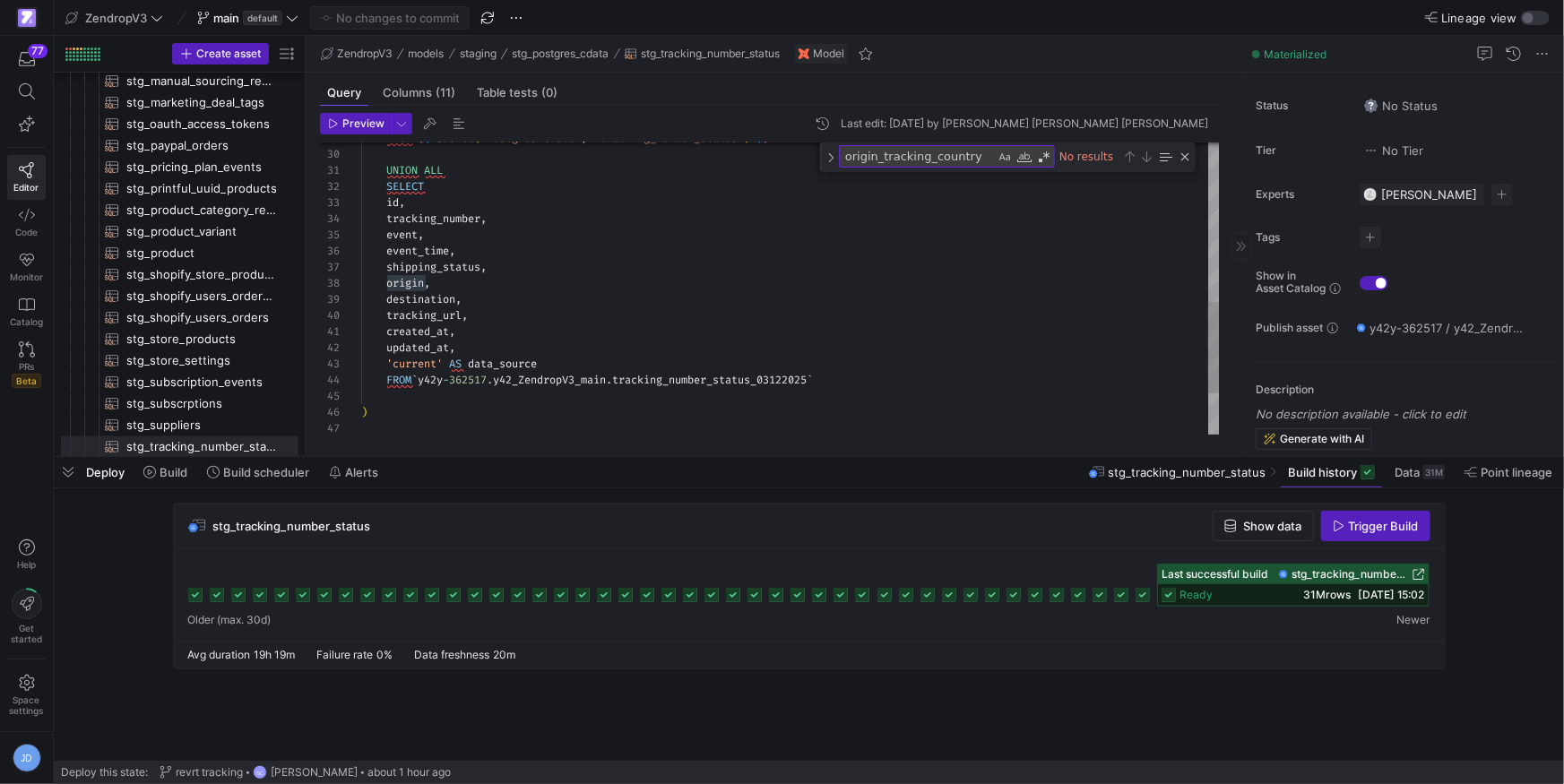
click at [691, 384] on div "shipping_status , event_time , event , tracking_number , id , origin , destinat…" at bounding box center [791, 100] width 859 height 931
click at [695, 381] on div "shipping_status , event_time , event , tracking_number , id , origin , destinat…" at bounding box center [791, 100] width 859 height 931
click at [695, 382] on div "shipping_status , event_time , event , tracking_number , id , origin , destinat…" at bounding box center [791, 100] width 859 height 931
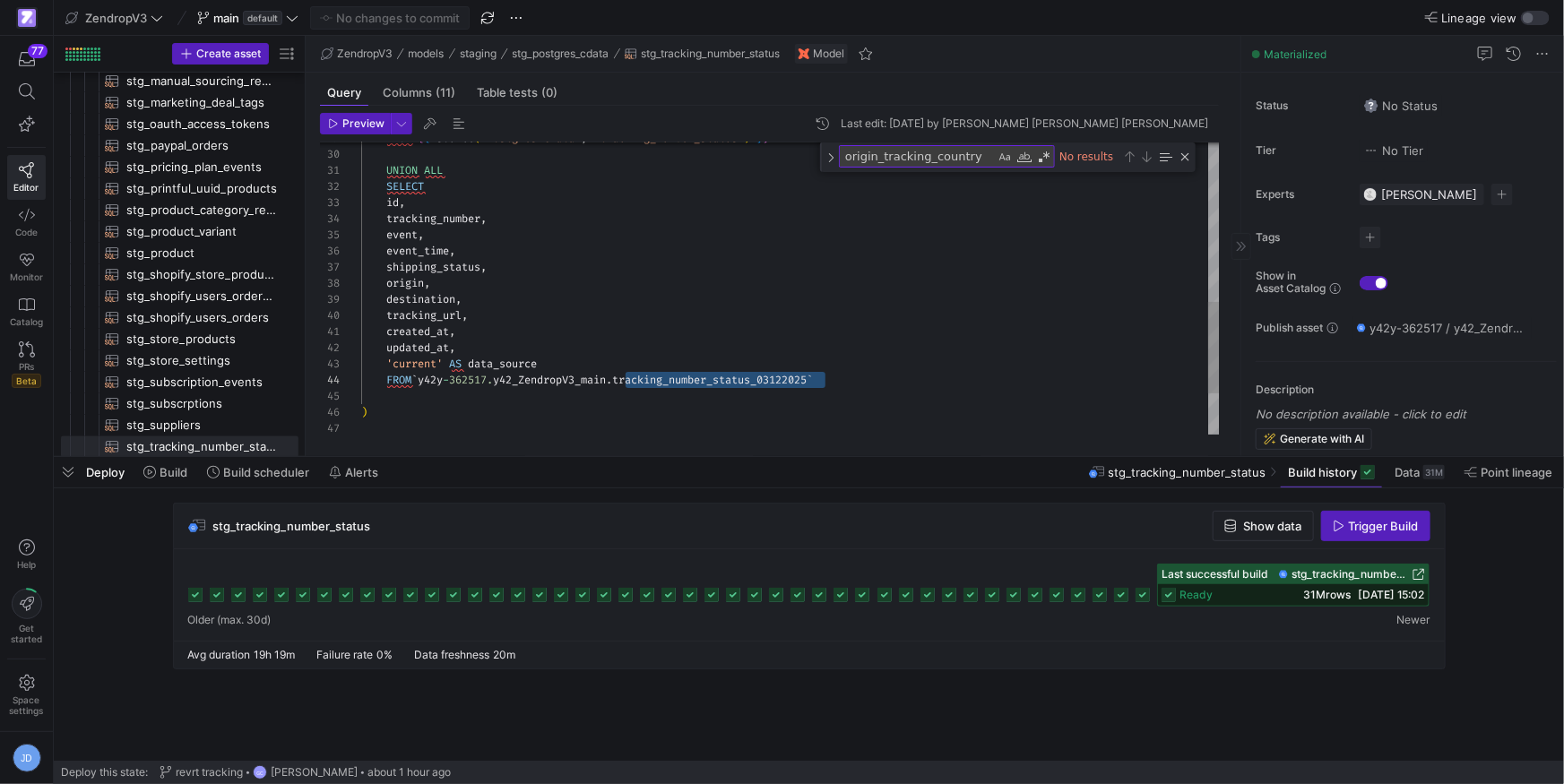
click at [859, 378] on div "FROM ` y42y - 362517. y42_ZendropV3_main . tracking_number_status_03122025 `" at bounding box center [791, 379] width 859 height 16
click at [722, 376] on div "shipping_status , event_time , event , tracking_number , id , origin , destinat…" at bounding box center [791, 100] width 859 height 931
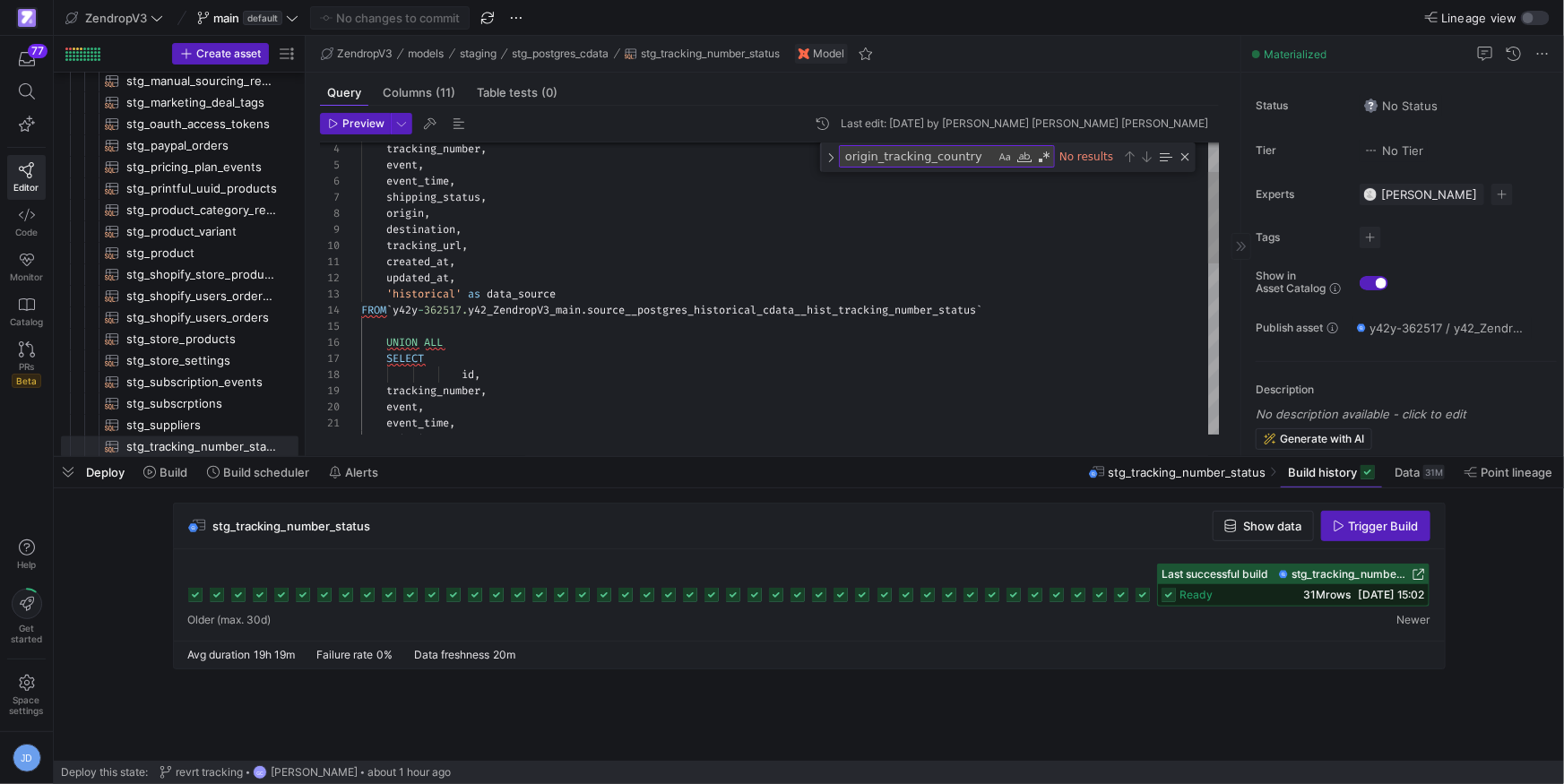
type textarea "created_at, updated_at, 'historical' as data_source FROM `y42y-362517.y42_Zendr…"
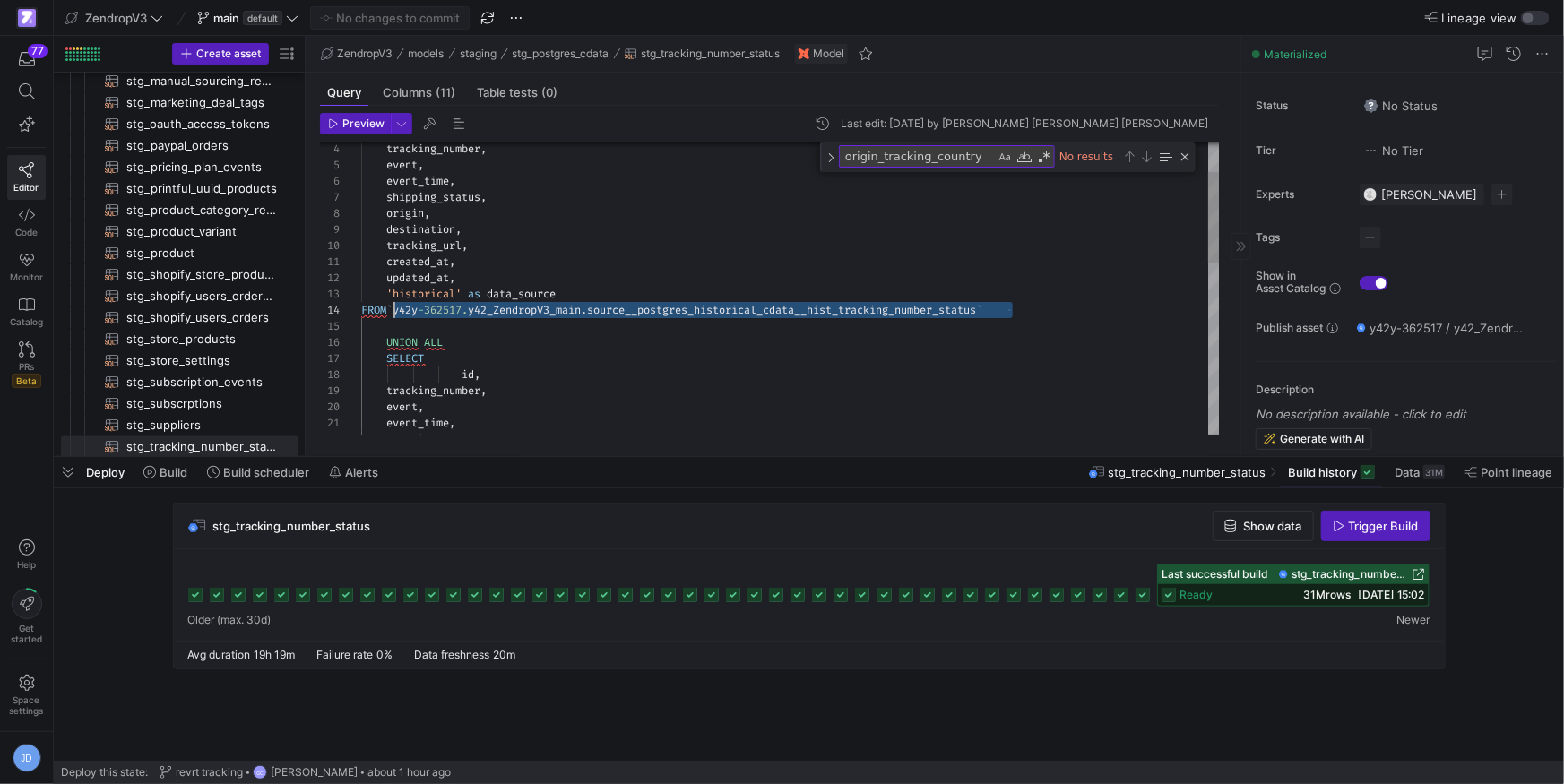
scroll to position [47, 32]
drag, startPoint x: 1021, startPoint y: 311, endPoint x: 396, endPoint y: 310, distance: 625.0
click at [396, 310] on div "FROM ` y42y - 362517. y42_ZendropV3_main . source__postgres_historical_cdata__h…" at bounding box center [791, 309] width 859 height 16
drag, startPoint x: 1064, startPoint y: 306, endPoint x: 1072, endPoint y: 298, distance: 11.3
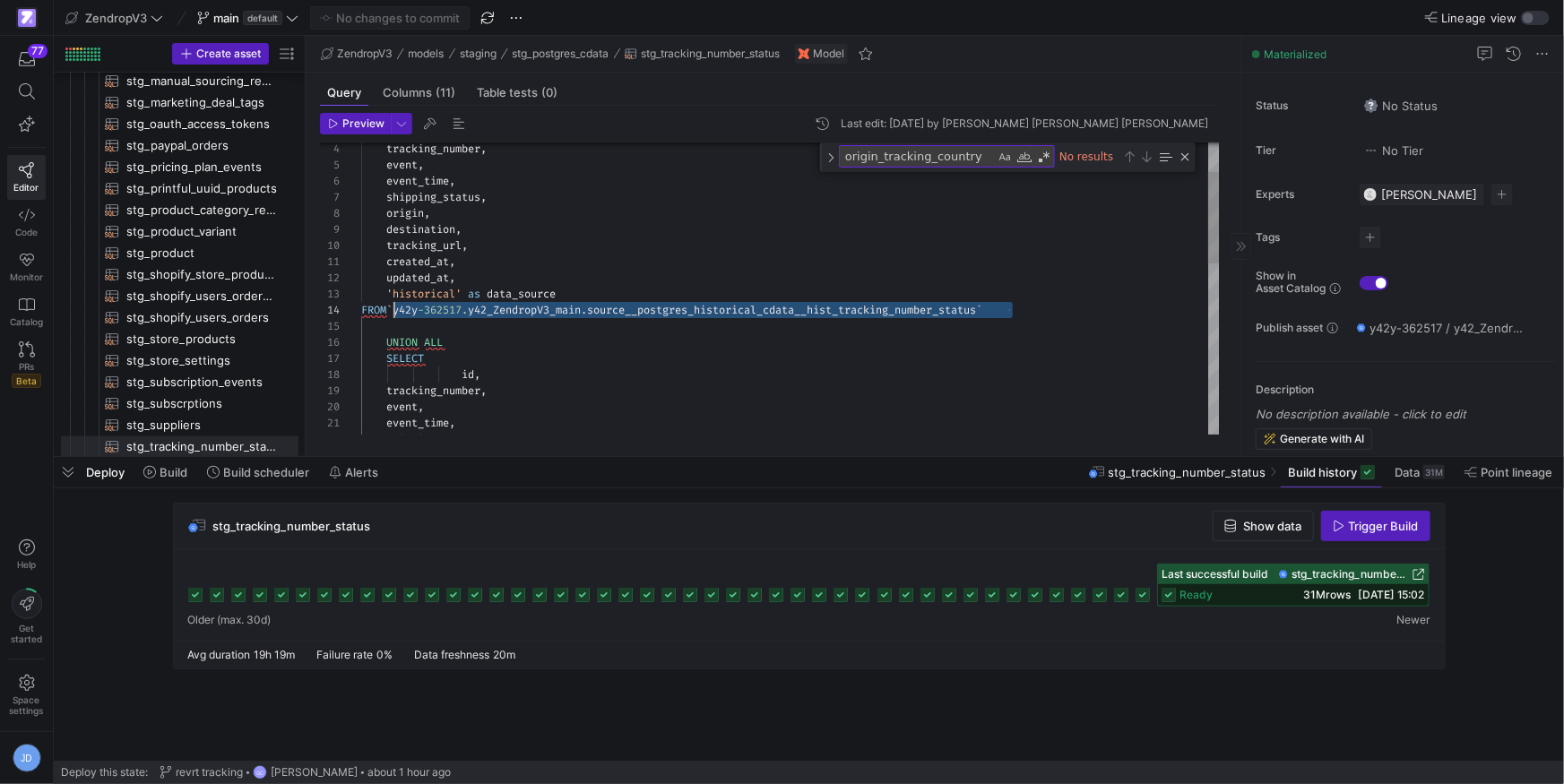
click at [1064, 305] on div "FROM ` y42y - 362517. y42_ZendropV3_main . source__postgres_historical_cdata__h…" at bounding box center [791, 309] width 859 height 16
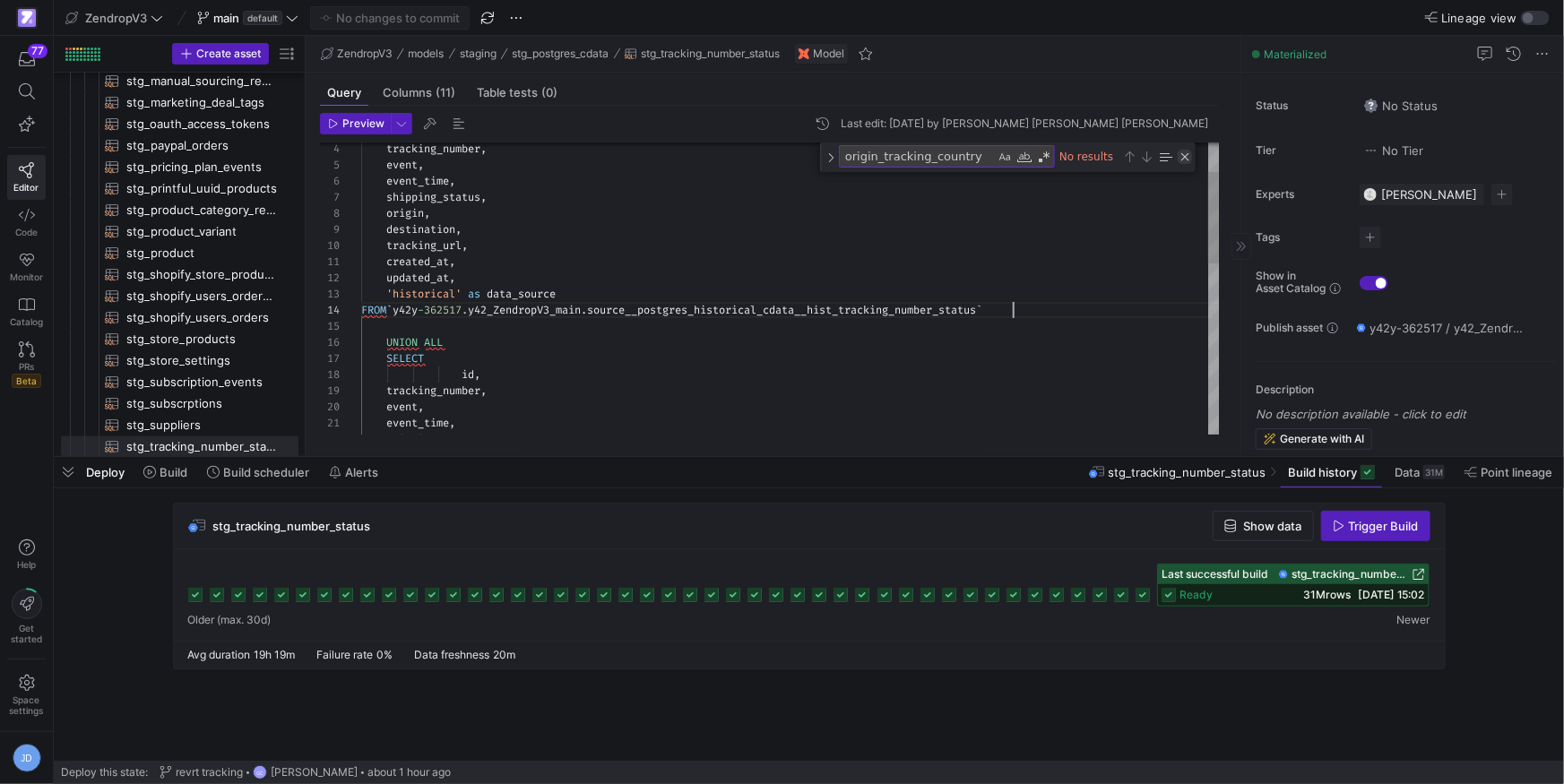
click at [1185, 158] on div "Close (Escape)" at bounding box center [1185, 156] width 14 height 14
